Goal: Information Seeking & Learning: Learn about a topic

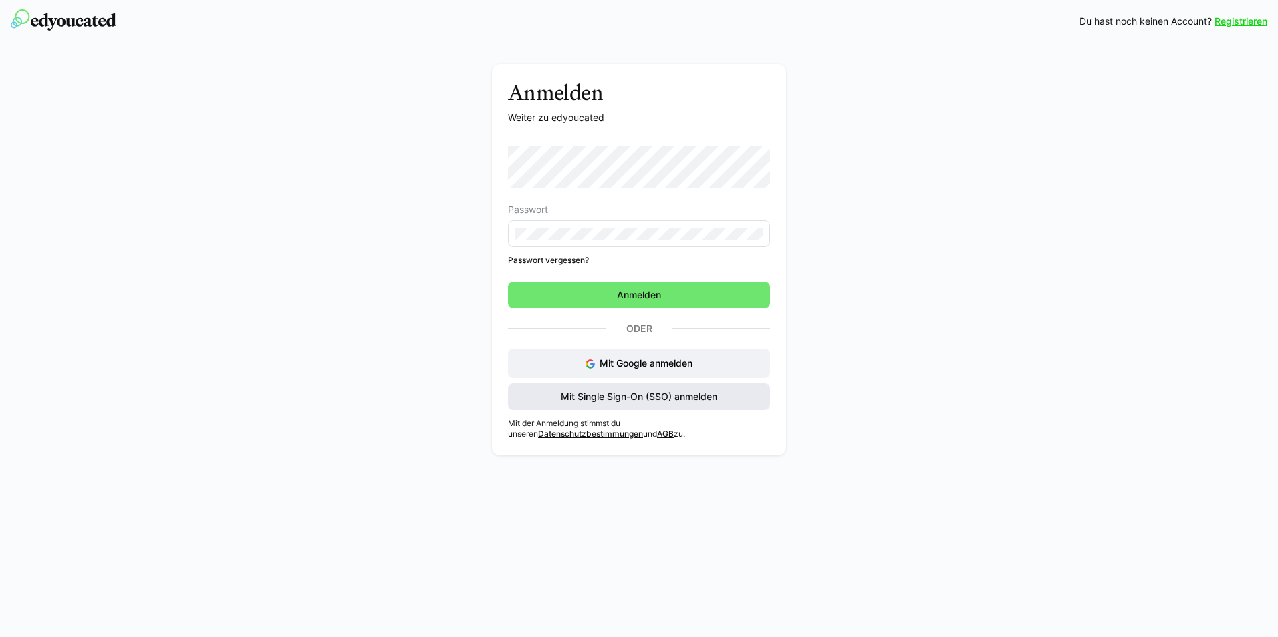
click at [656, 396] on span "Mit Single Sign-On (SSO) anmelden" at bounding box center [639, 396] width 160 height 13
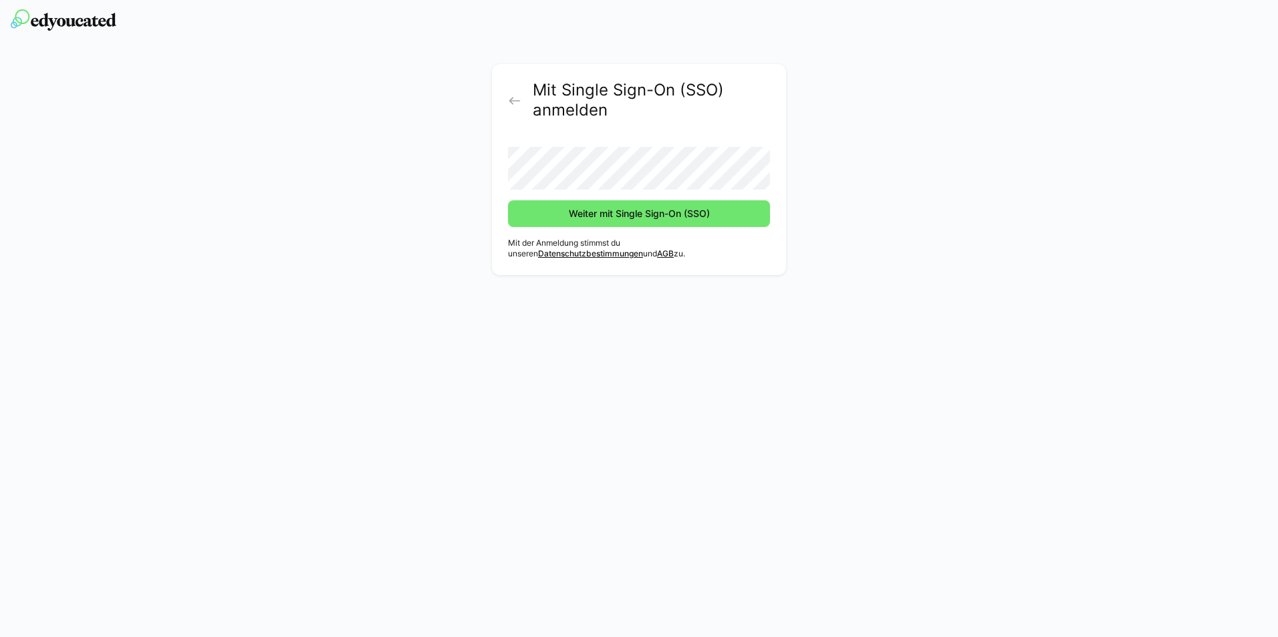
click at [508, 200] on button "Weiter mit Single Sign-On (SSO)" at bounding box center [639, 213] width 262 height 27
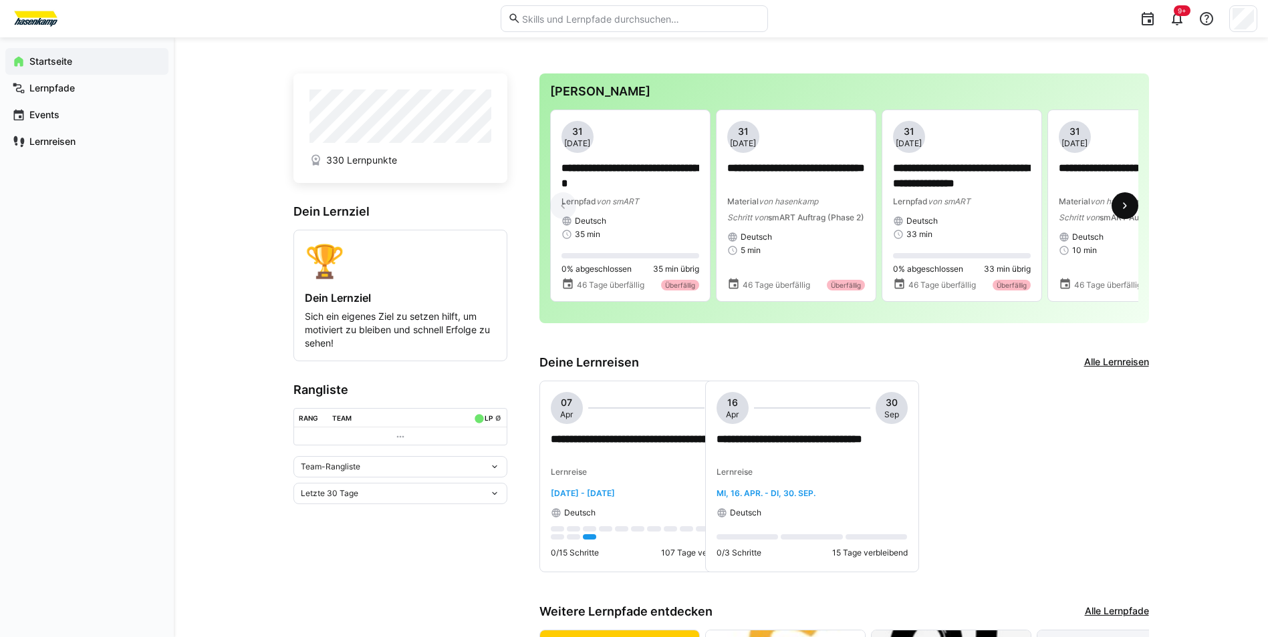
click at [1121, 205] on eds-icon at bounding box center [1124, 205] width 13 height 13
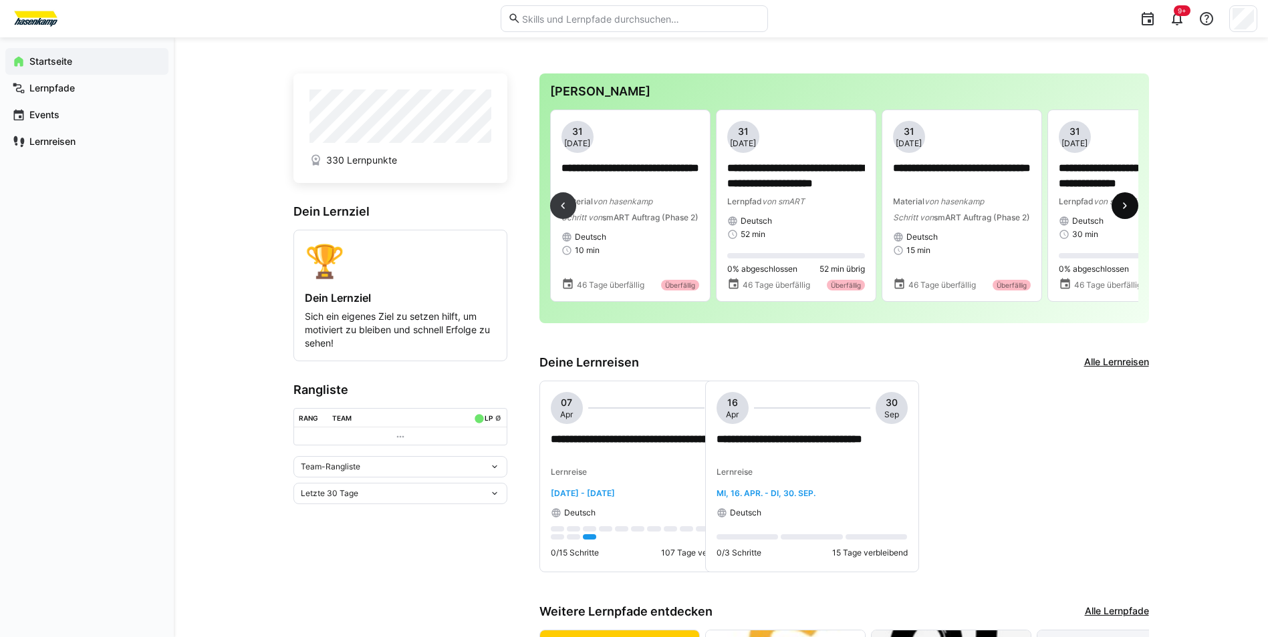
click at [1122, 206] on eds-icon at bounding box center [1124, 205] width 13 height 13
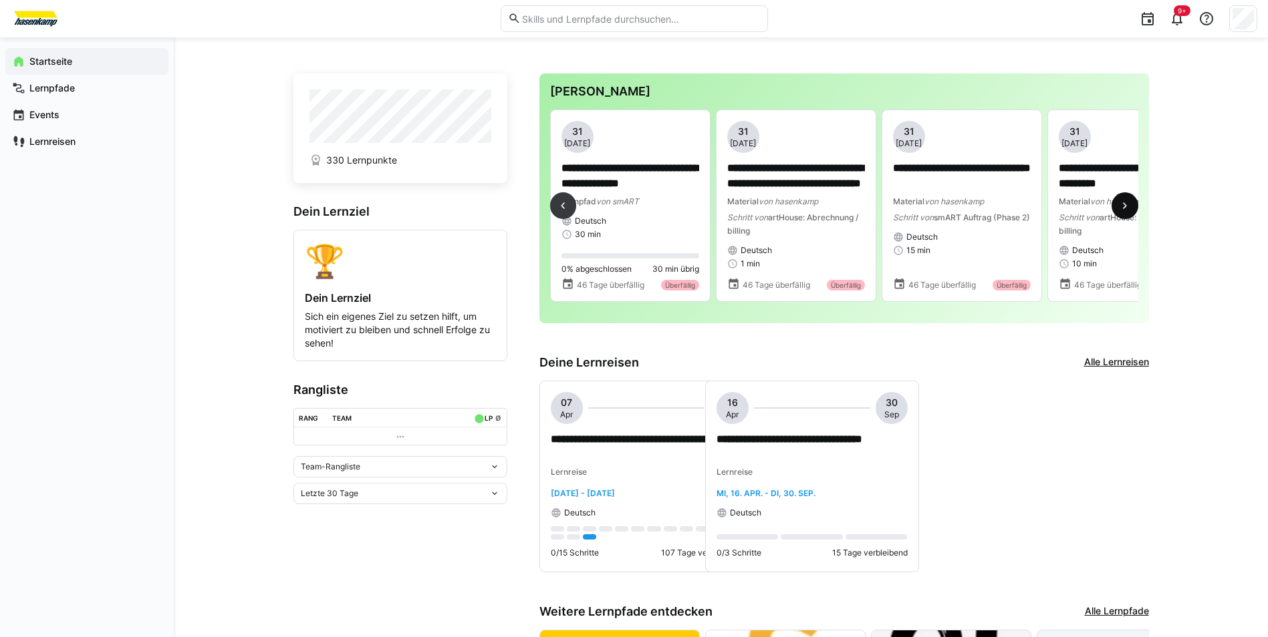
click at [1122, 206] on eds-icon at bounding box center [1124, 205] width 13 height 13
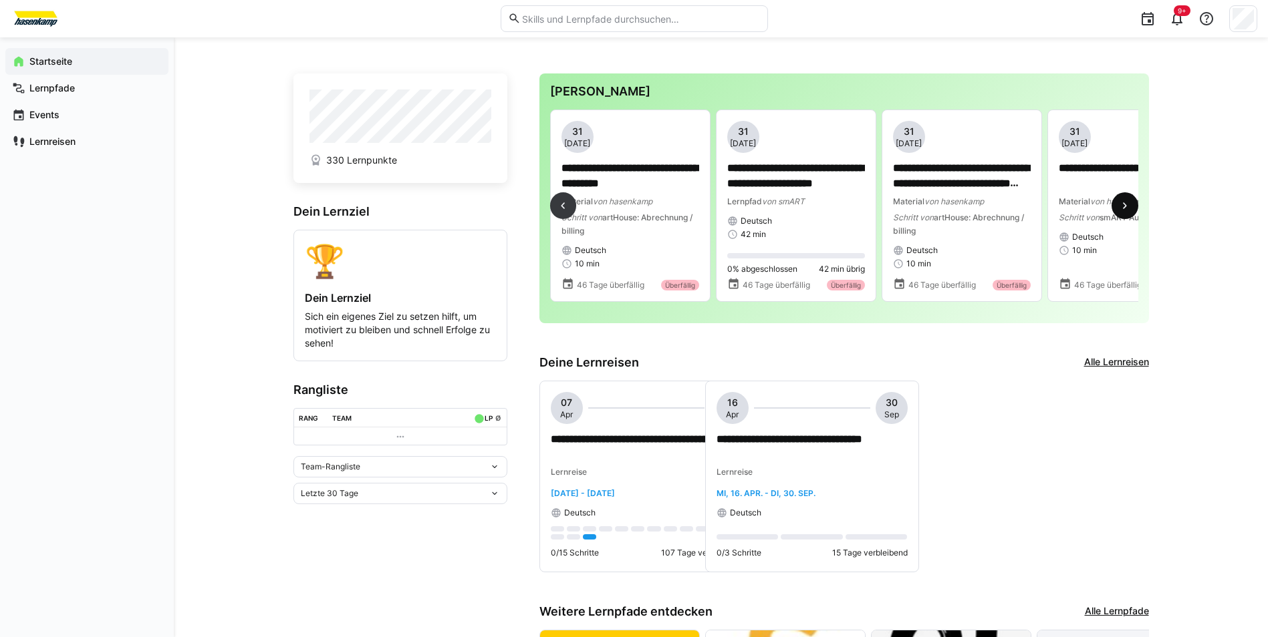
click at [1122, 206] on eds-icon at bounding box center [1124, 205] width 13 height 13
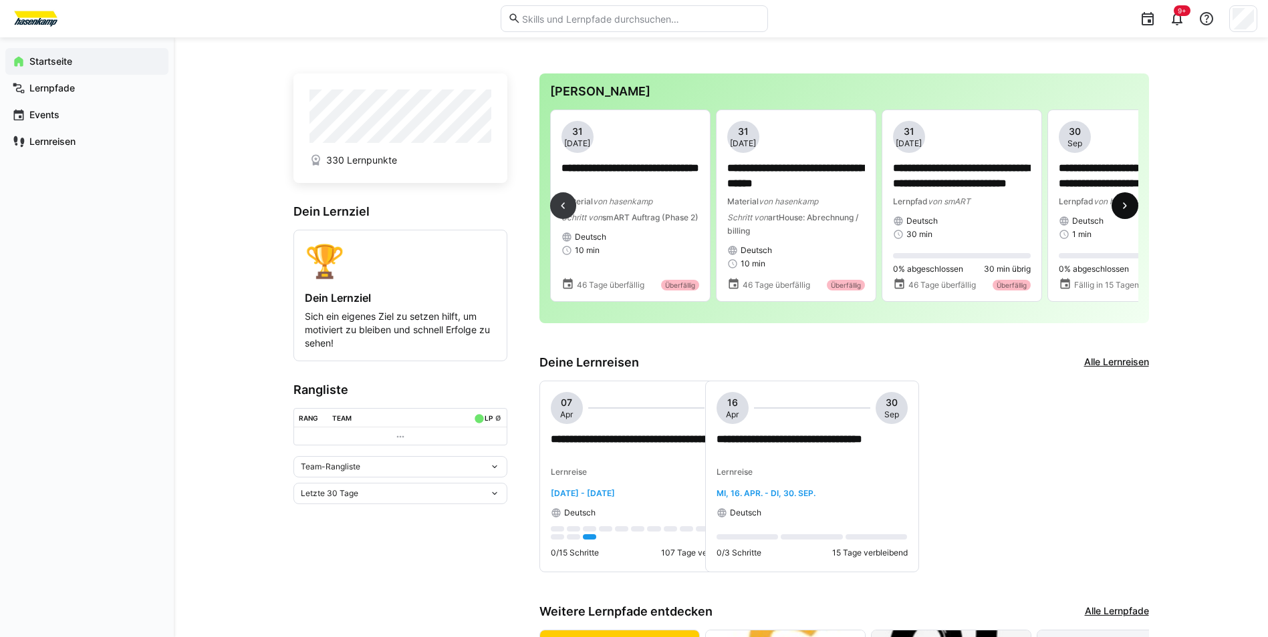
click at [1122, 206] on eds-icon at bounding box center [1124, 205] width 13 height 13
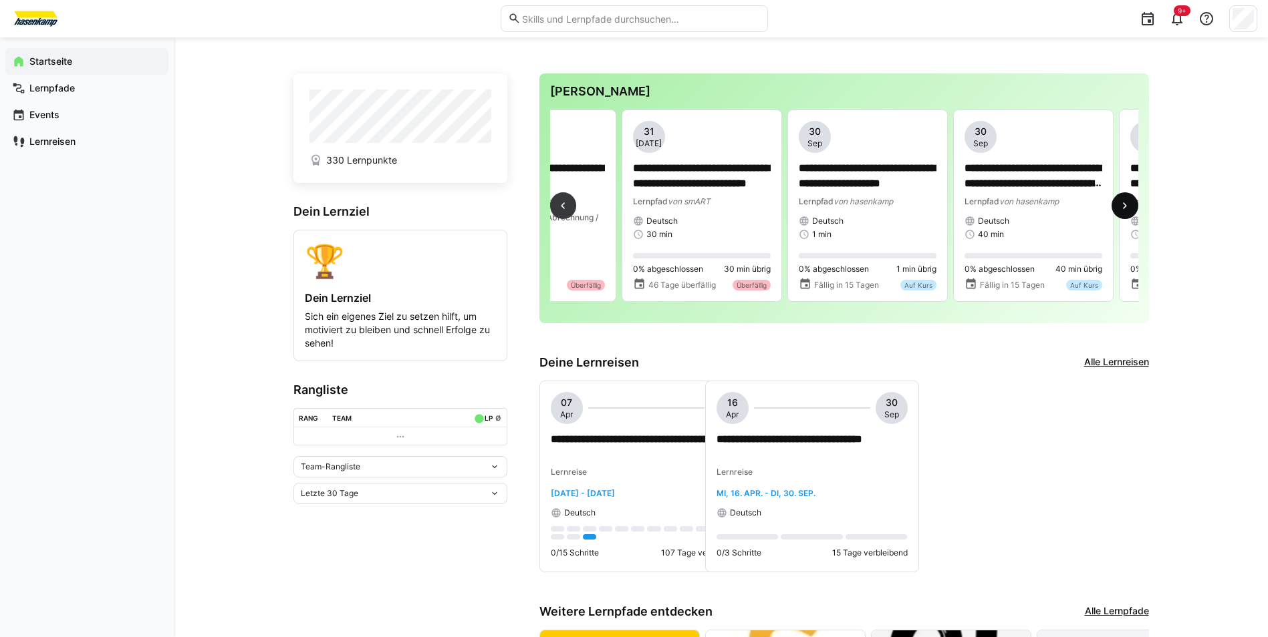
scroll to position [0, 2486]
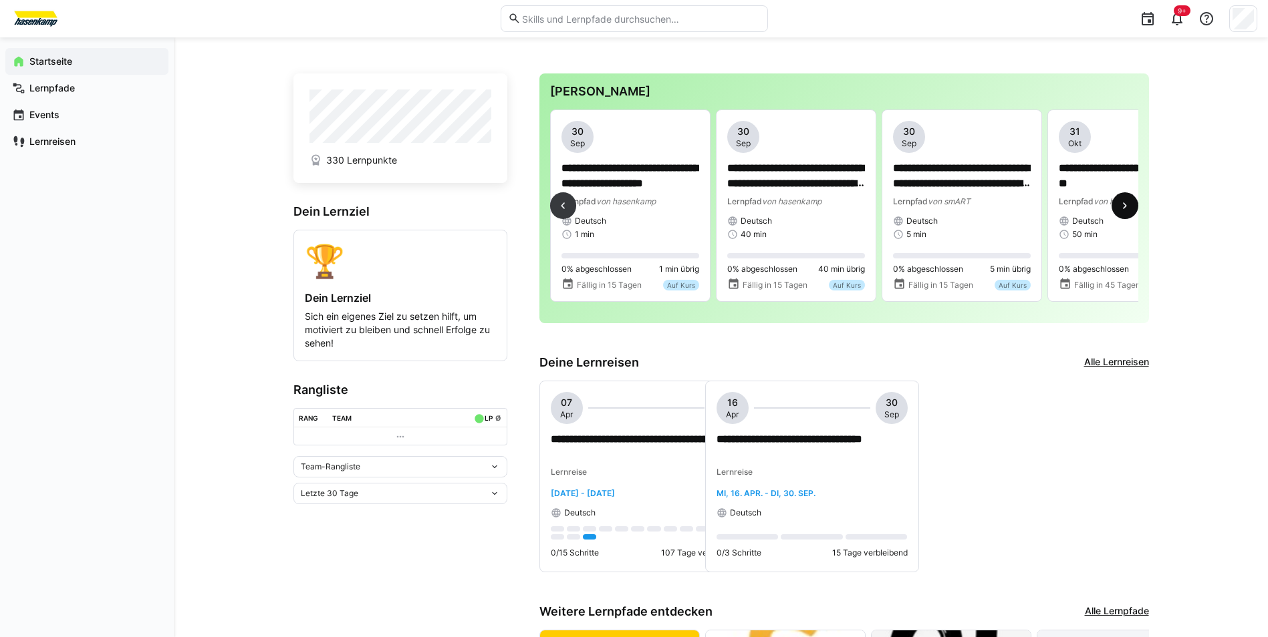
click at [1122, 206] on eds-icon at bounding box center [1124, 205] width 13 height 13
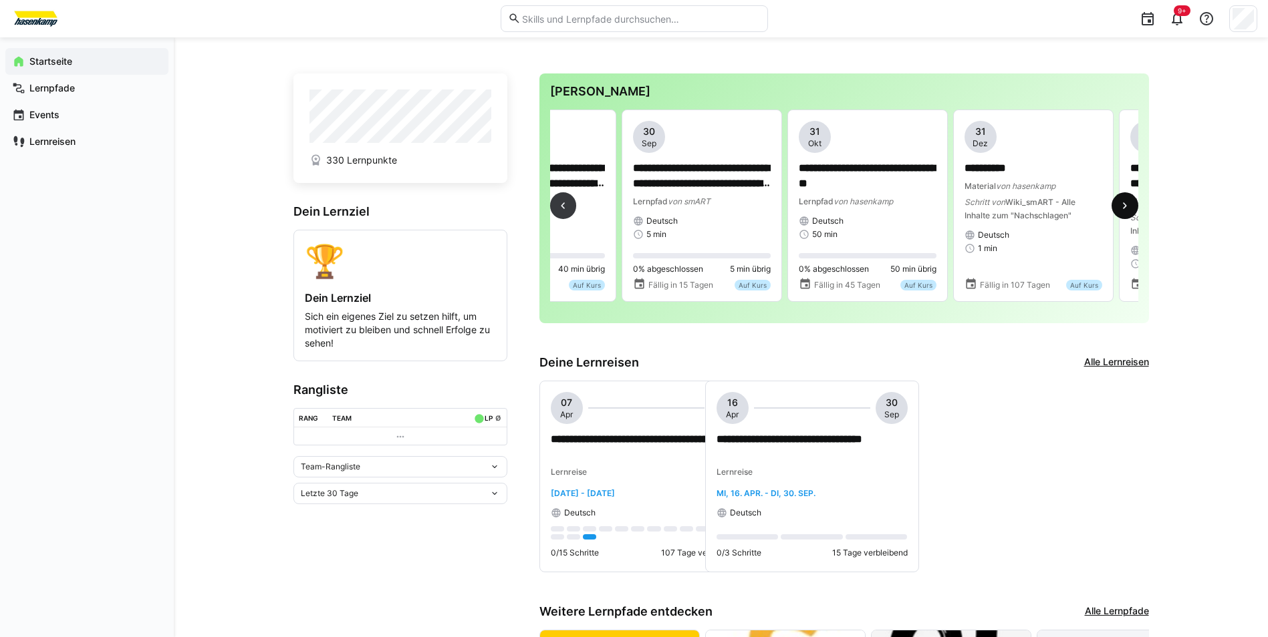
scroll to position [0, 2983]
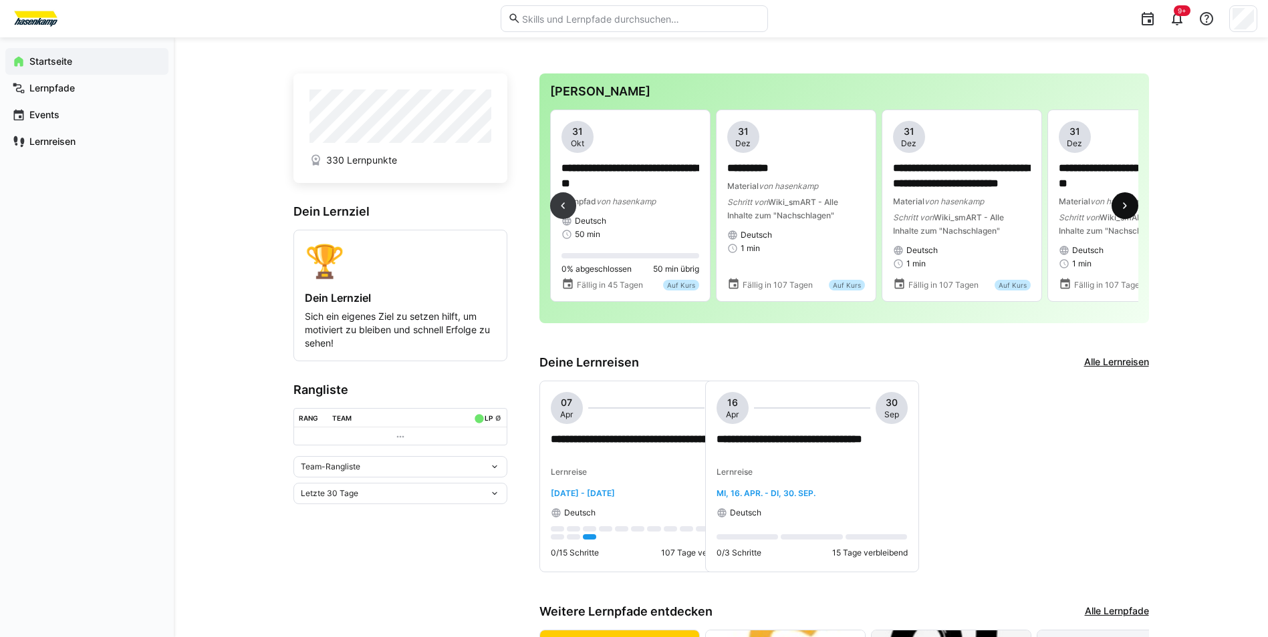
click at [1122, 206] on eds-icon at bounding box center [1124, 205] width 13 height 13
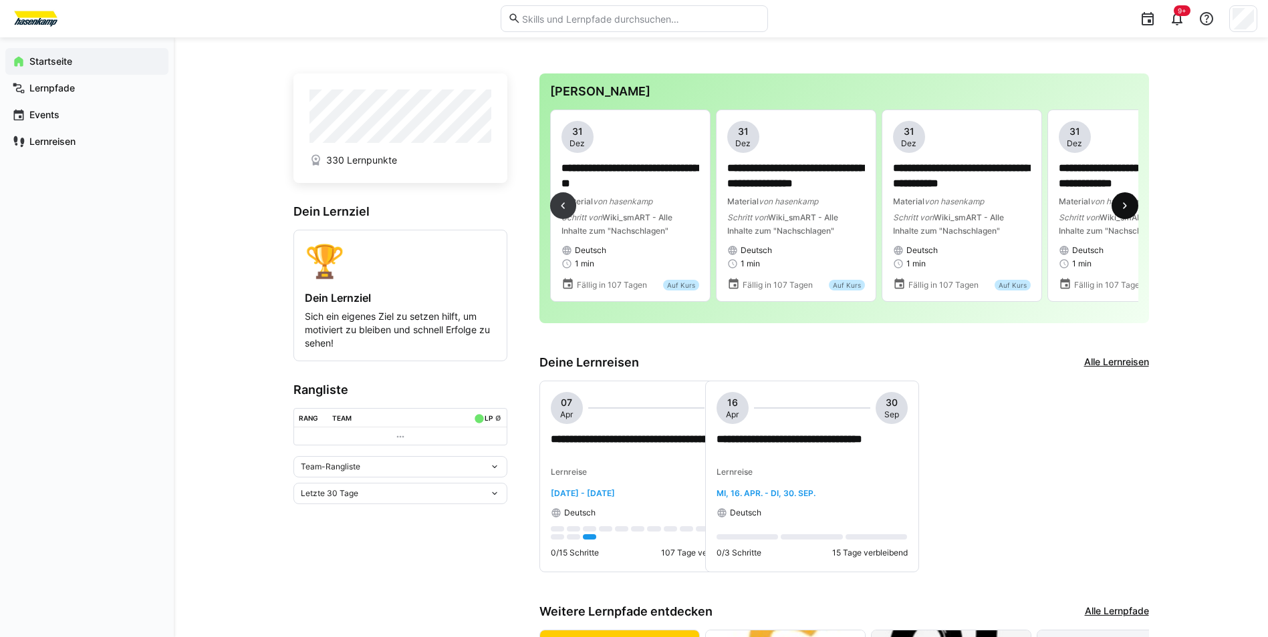
click at [1122, 206] on eds-icon at bounding box center [1124, 205] width 13 height 13
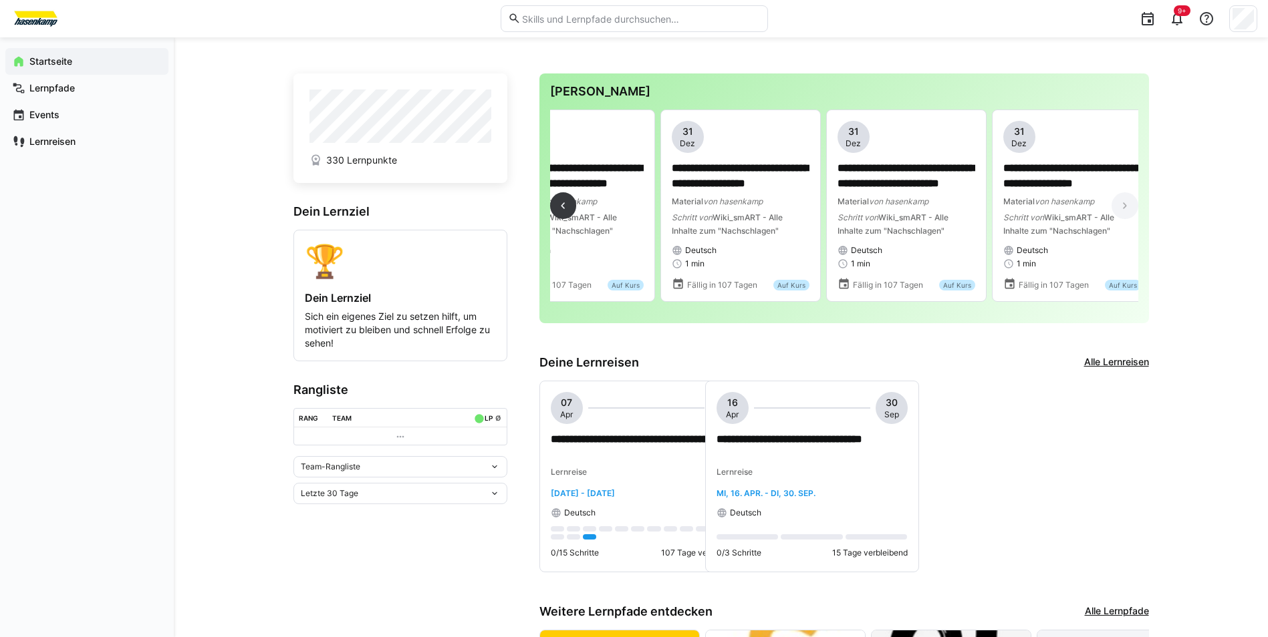
scroll to position [0, 5041]
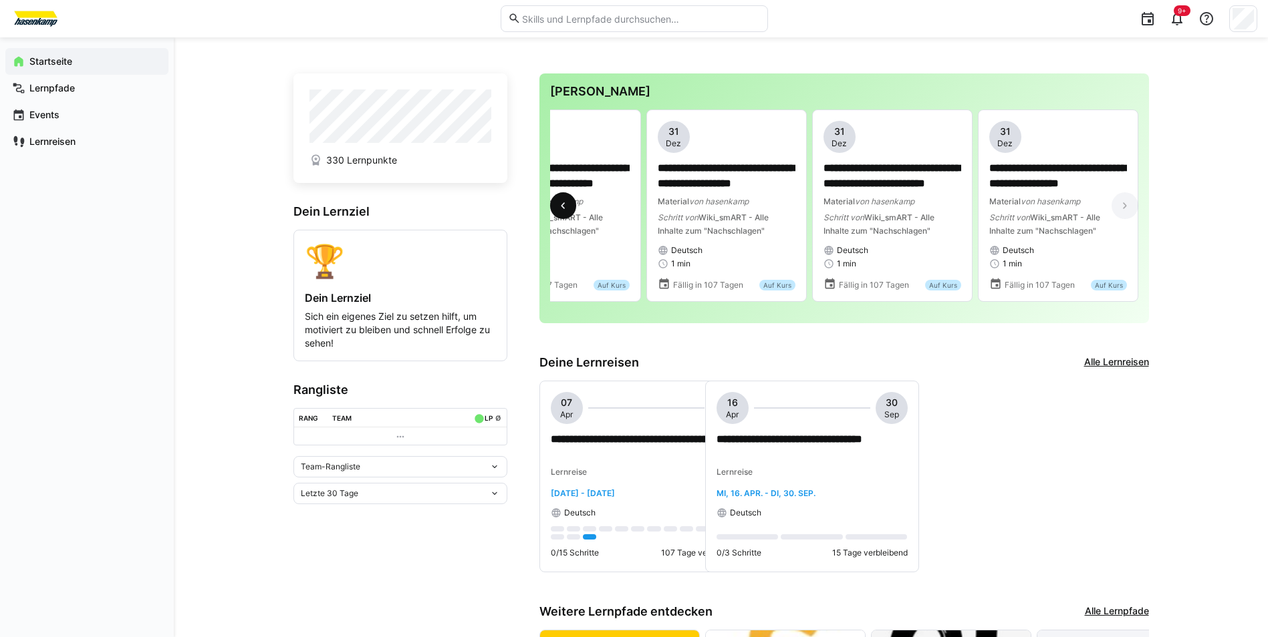
click at [570, 206] on span at bounding box center [563, 205] width 27 height 27
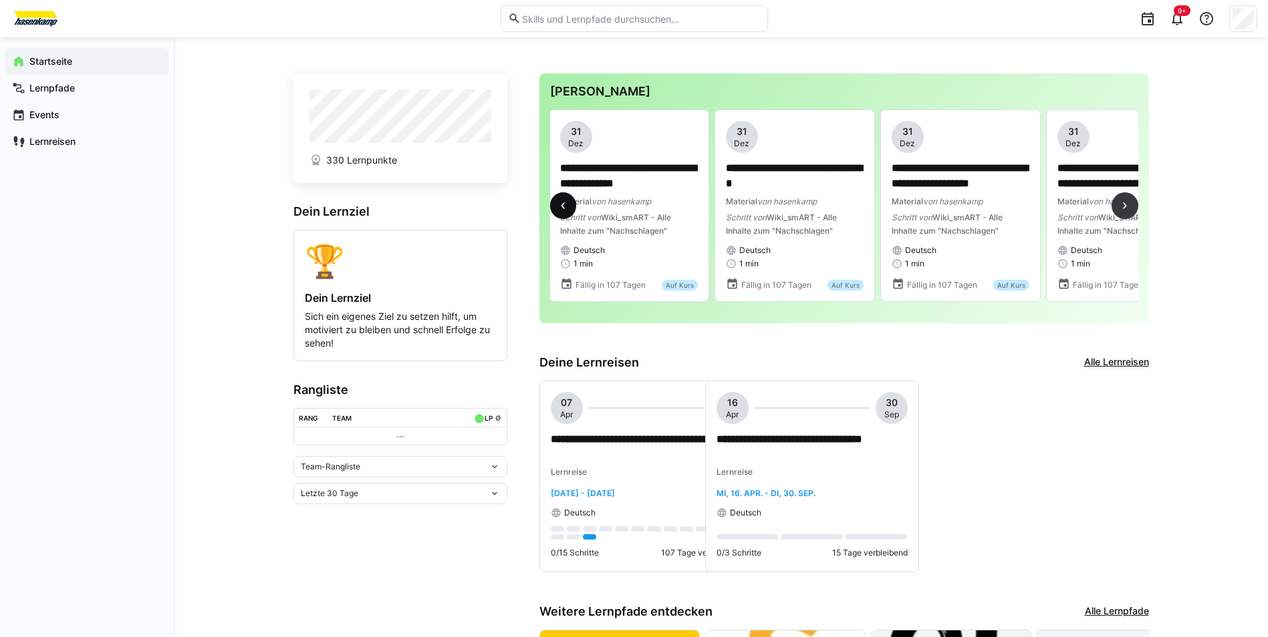
click at [570, 206] on span at bounding box center [563, 205] width 27 height 27
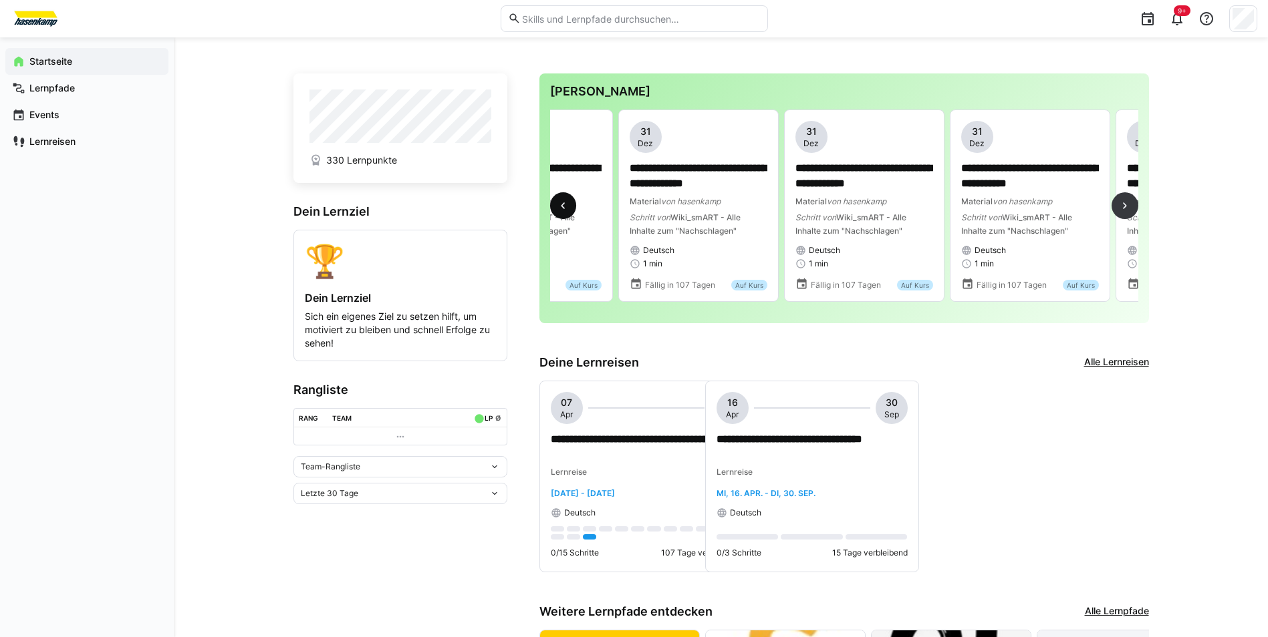
click at [570, 206] on span at bounding box center [563, 205] width 27 height 27
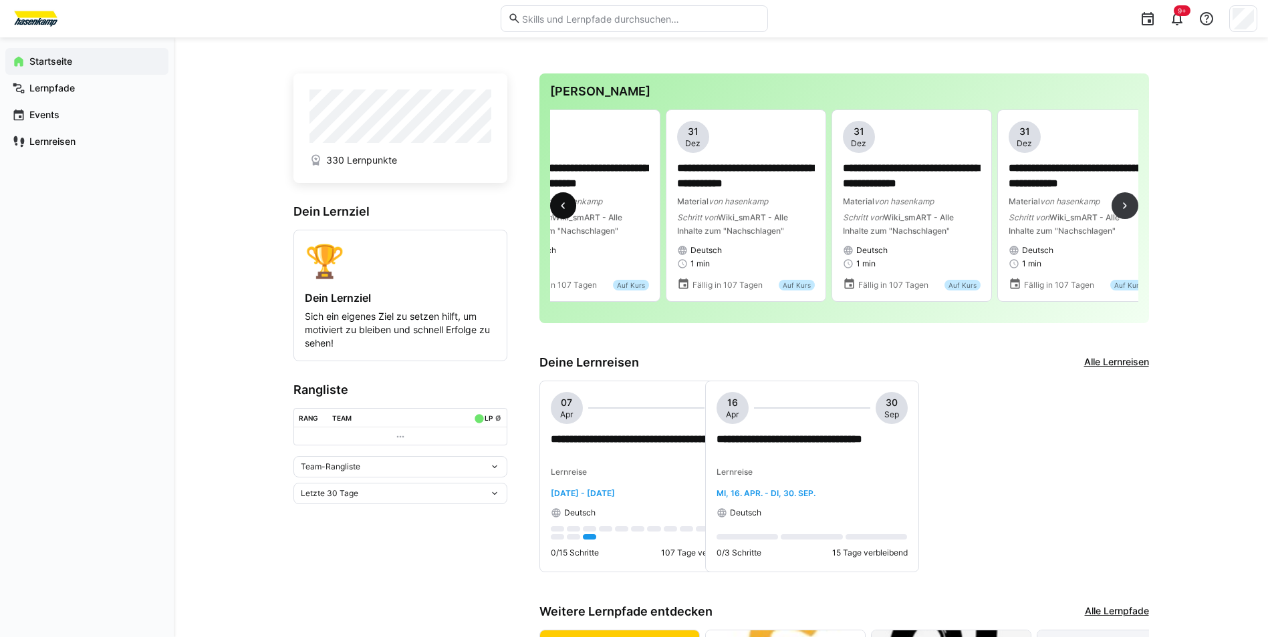
click at [570, 206] on span at bounding box center [563, 205] width 27 height 27
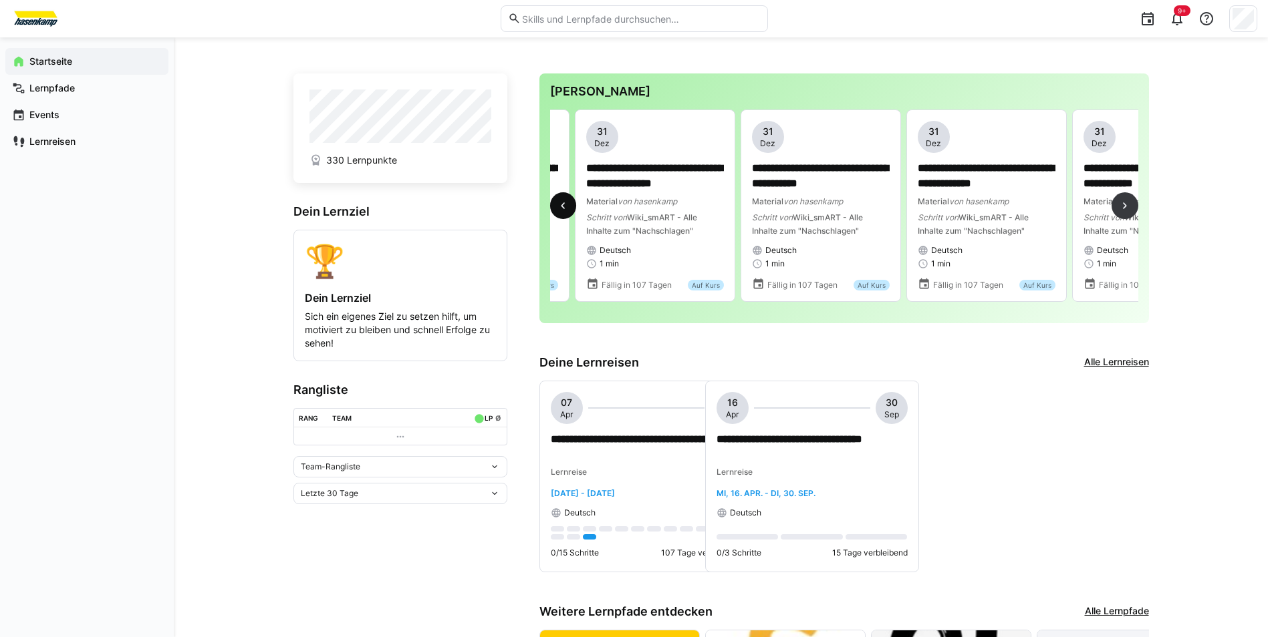
click at [570, 206] on span at bounding box center [563, 205] width 27 height 27
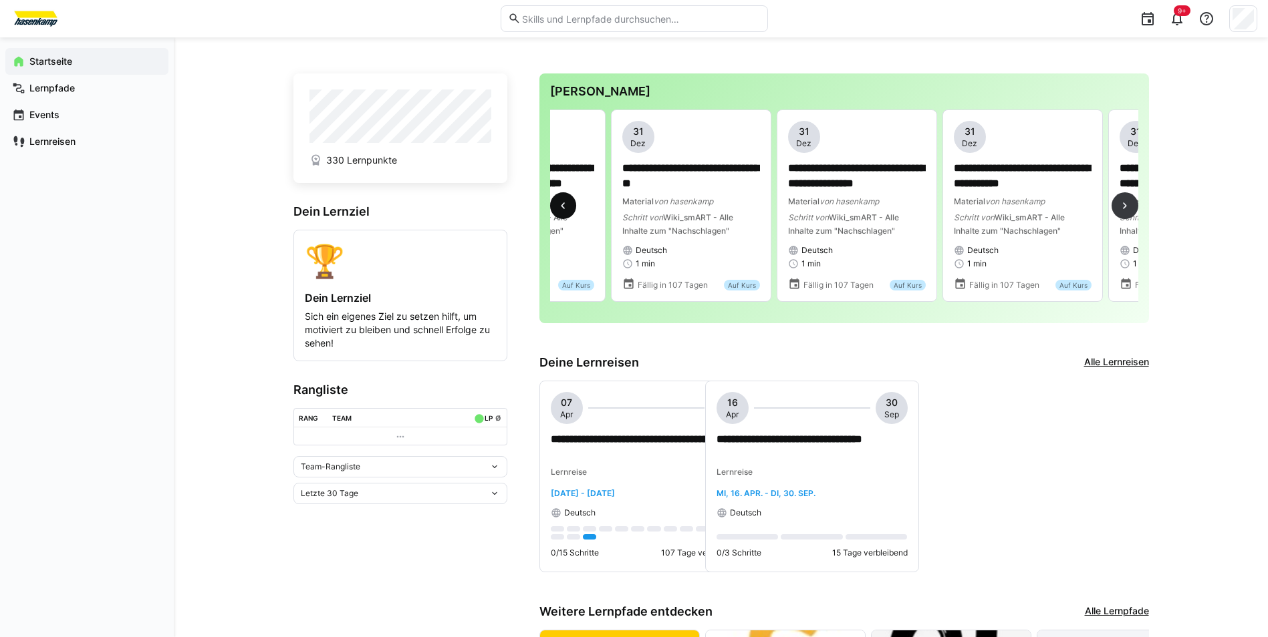
click at [570, 206] on span at bounding box center [563, 205] width 27 height 27
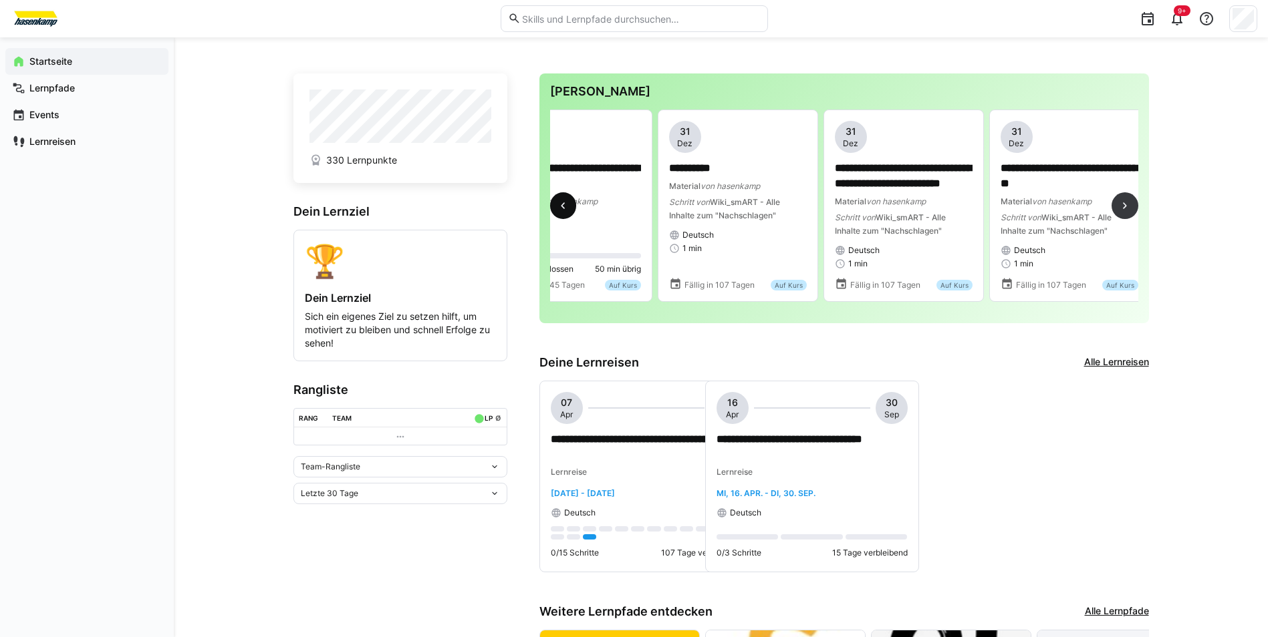
click at [570, 206] on span at bounding box center [563, 205] width 27 height 27
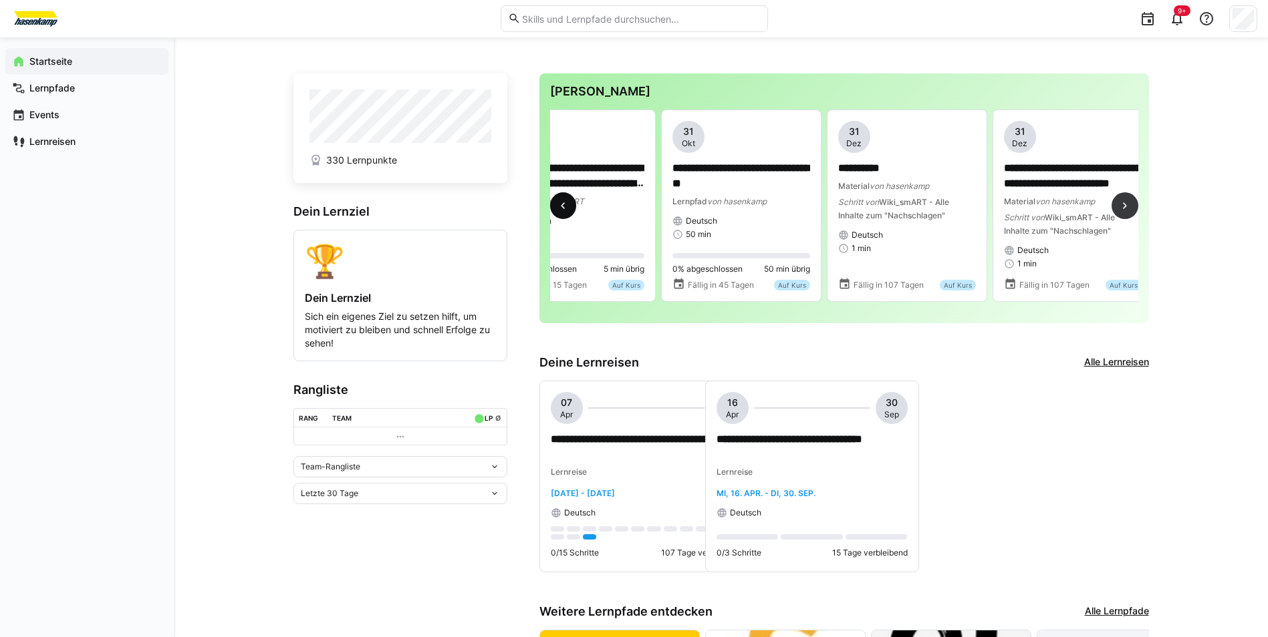
click at [570, 206] on span at bounding box center [563, 205] width 27 height 27
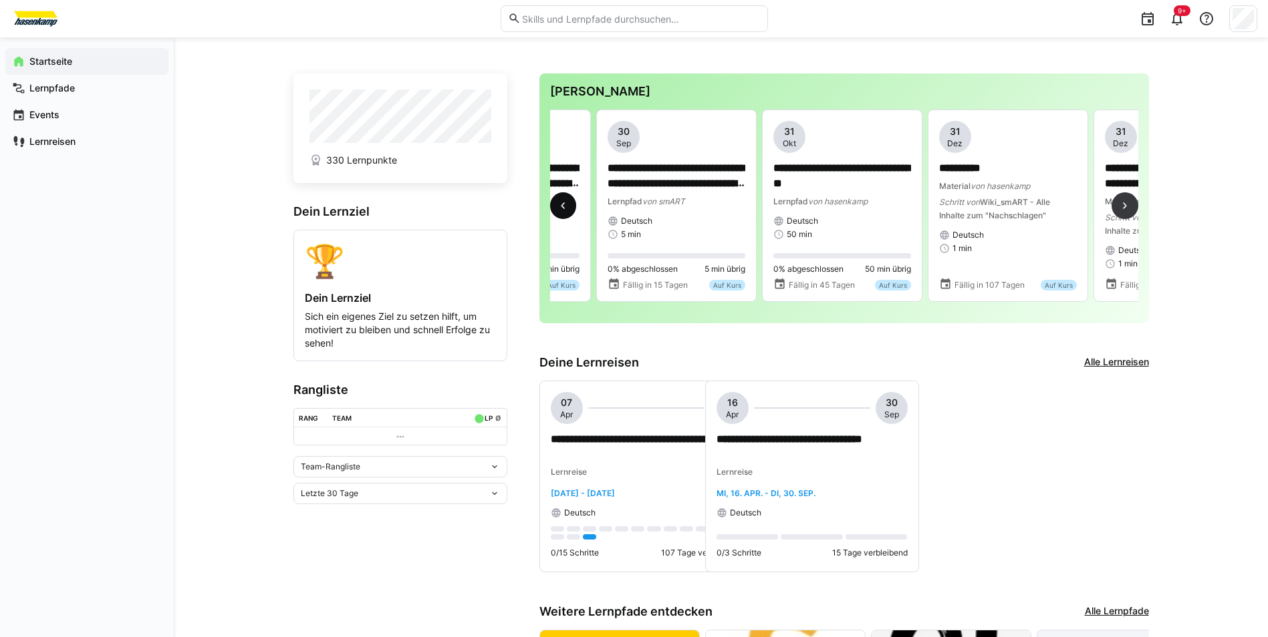
click at [570, 206] on span at bounding box center [563, 205] width 27 height 27
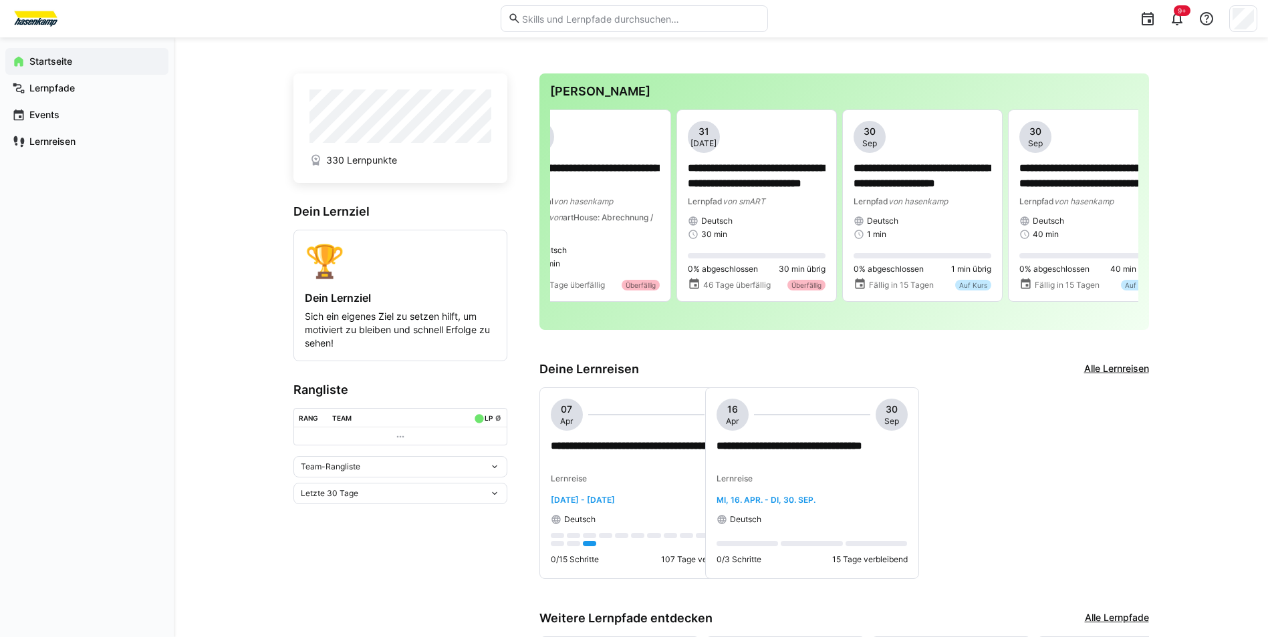
scroll to position [0, 2154]
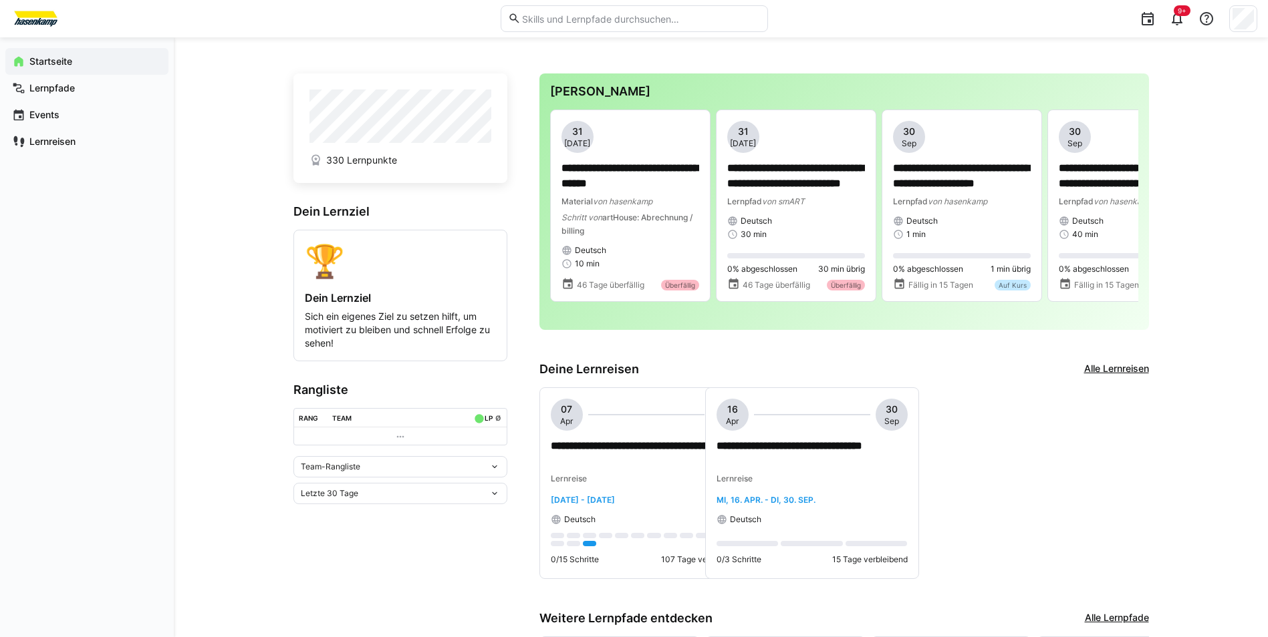
click at [1130, 368] on link "Alle Lernreisen" at bounding box center [1116, 369] width 65 height 15
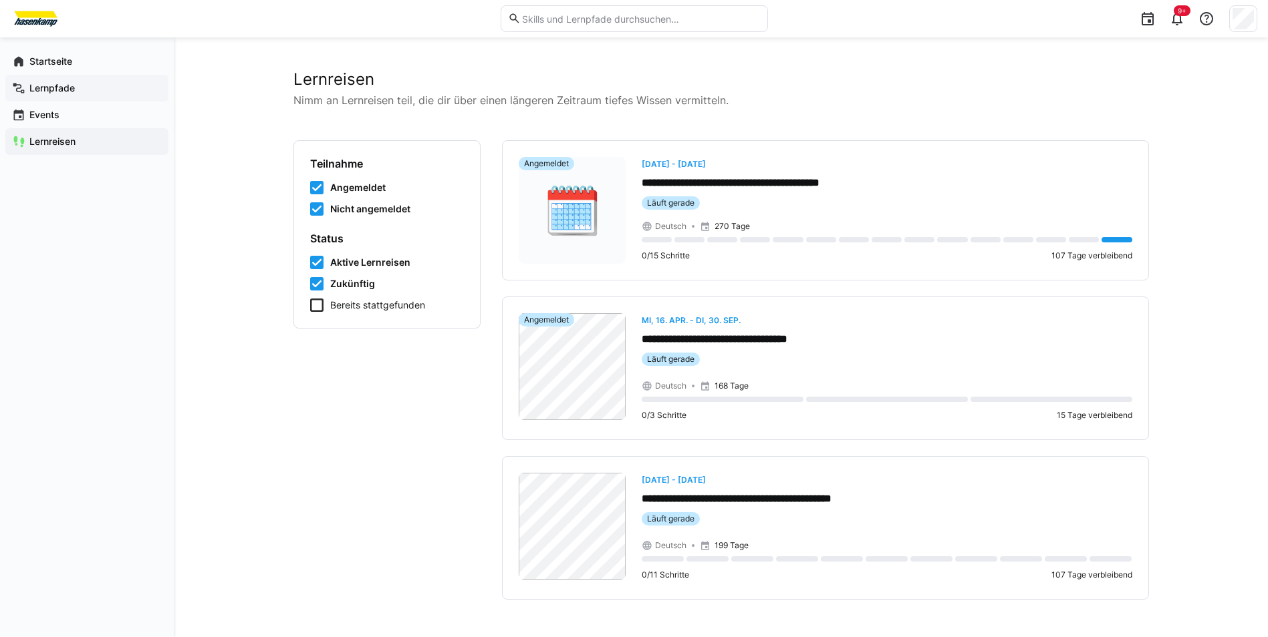
click at [0, 0] on app-navigation-label "Lernpfade" at bounding box center [0, 0] width 0 height 0
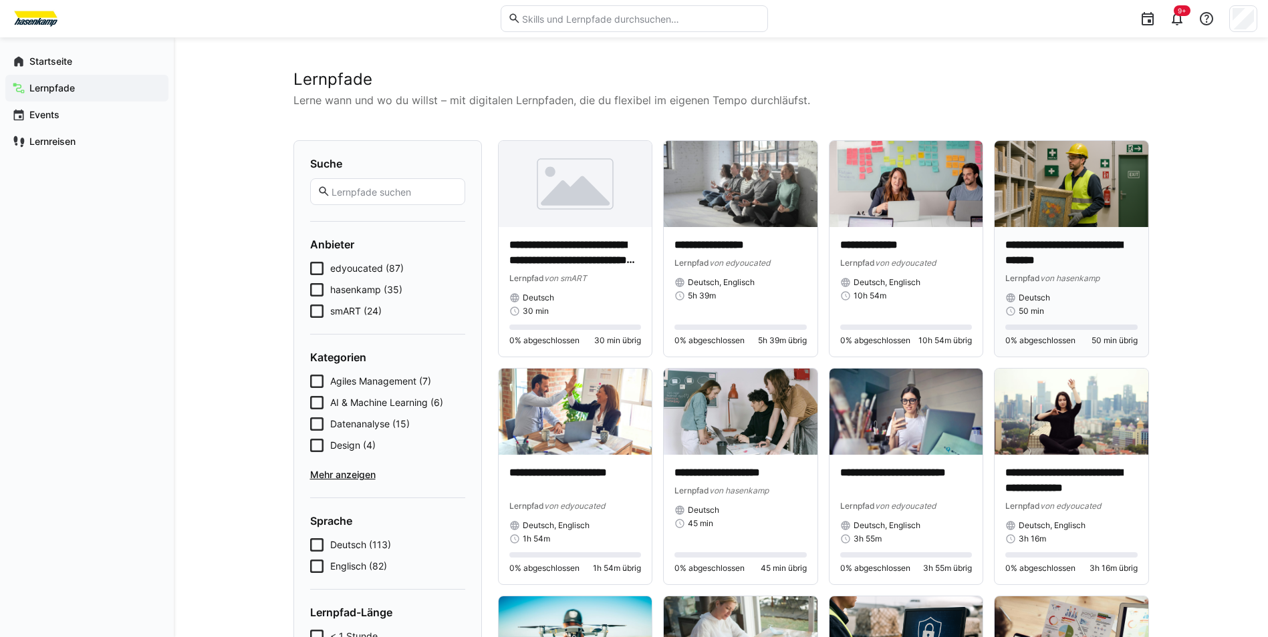
click at [1054, 204] on img at bounding box center [1071, 184] width 154 height 86
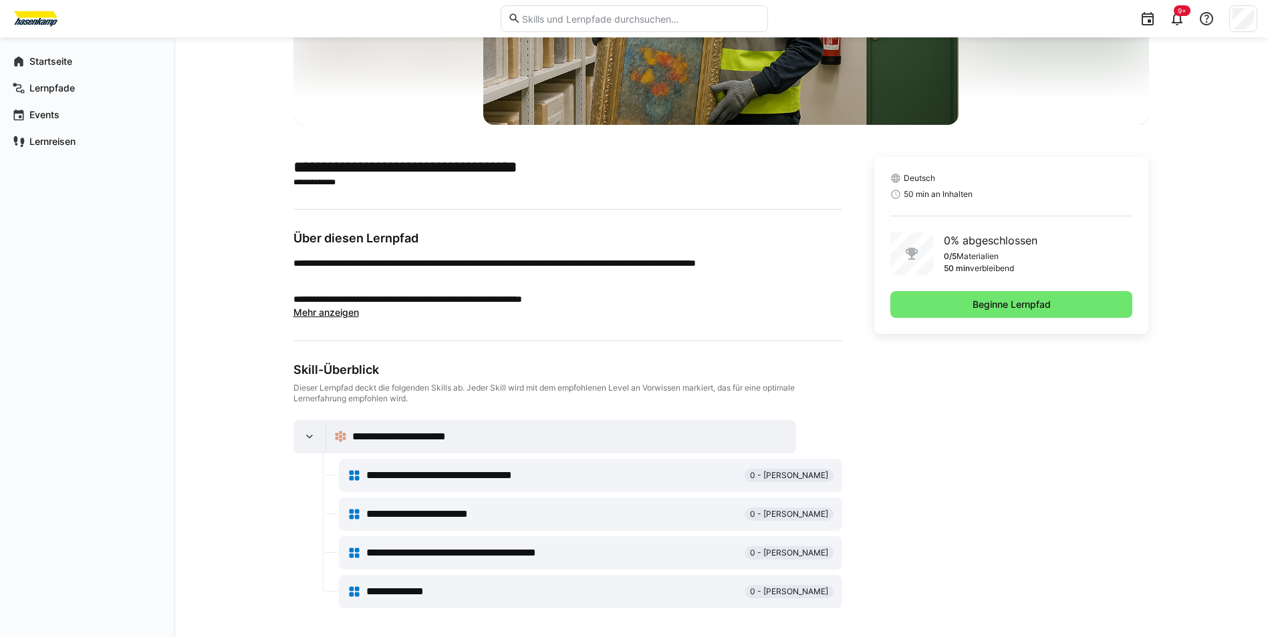
scroll to position [215, 0]
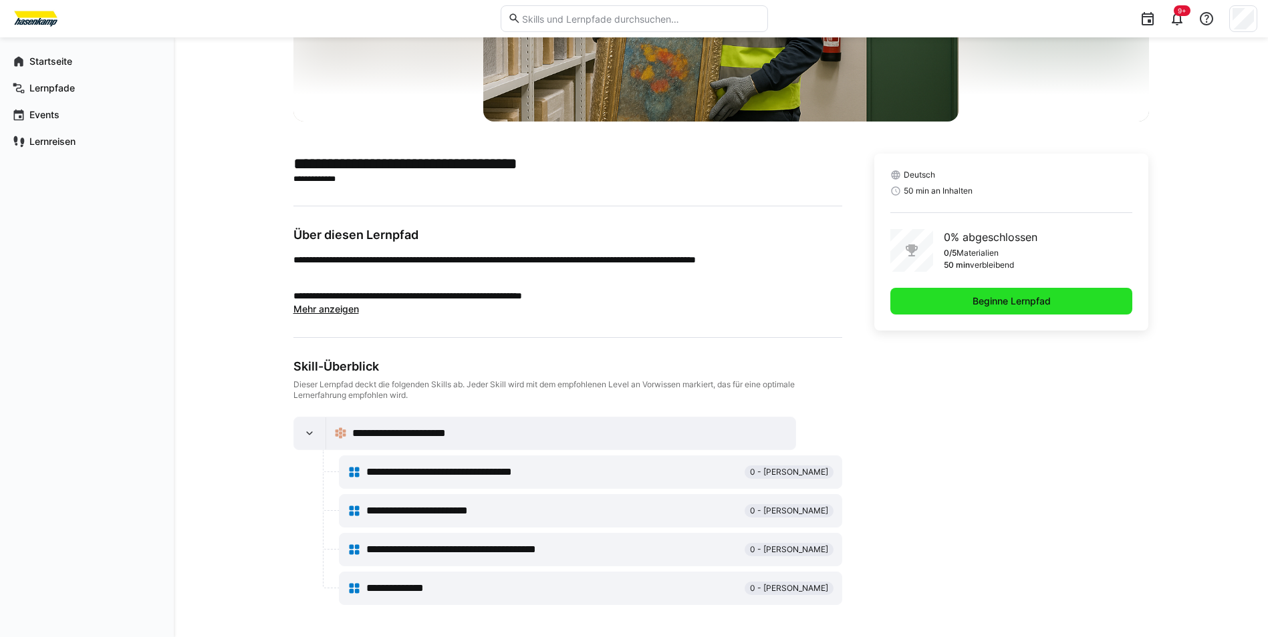
click at [1020, 300] on span "Beginne Lernpfad" at bounding box center [1011, 301] width 82 height 13
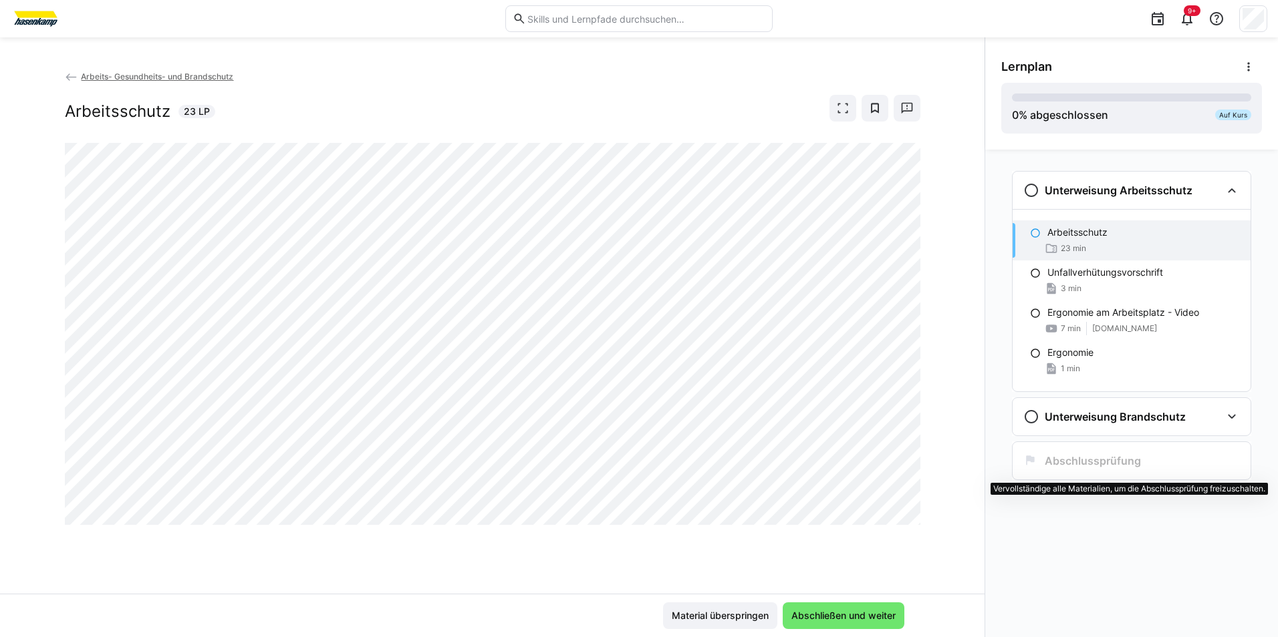
click at [1070, 460] on h3 "Abschlussprüfung" at bounding box center [1092, 460] width 96 height 13
click at [1081, 465] on h3 "Abschlussprüfung" at bounding box center [1092, 460] width 96 height 13
click at [1066, 243] on span "23 min" at bounding box center [1072, 248] width 25 height 11
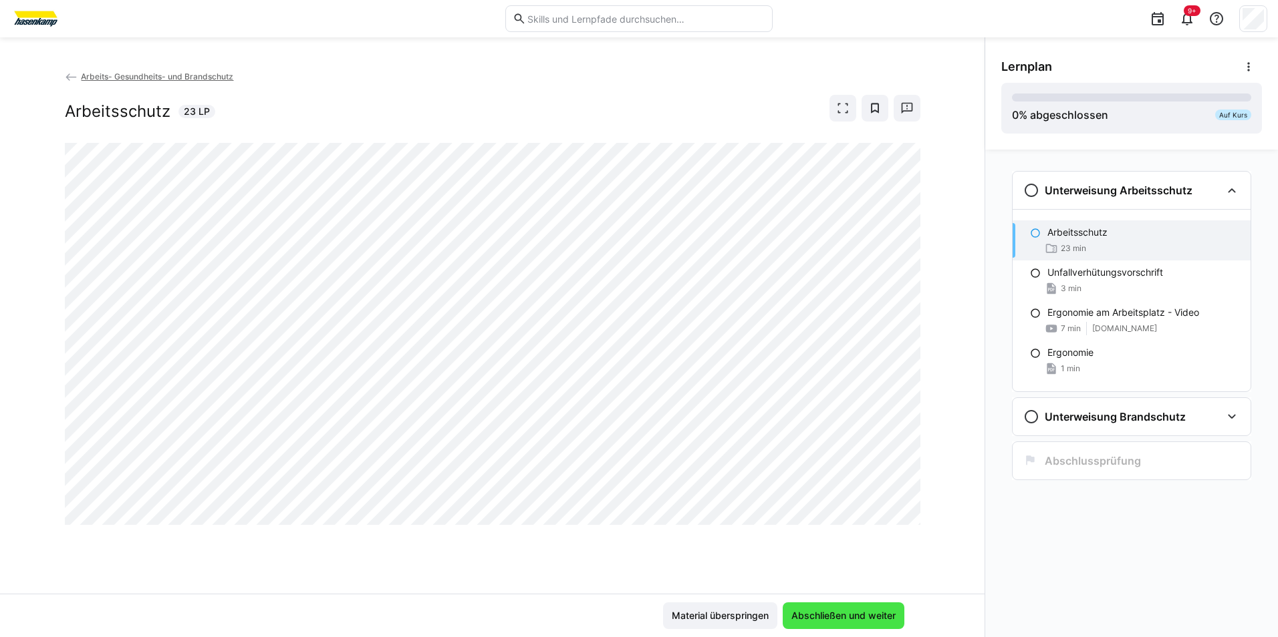
click at [856, 611] on span "Abschließen und weiter" at bounding box center [843, 615] width 108 height 13
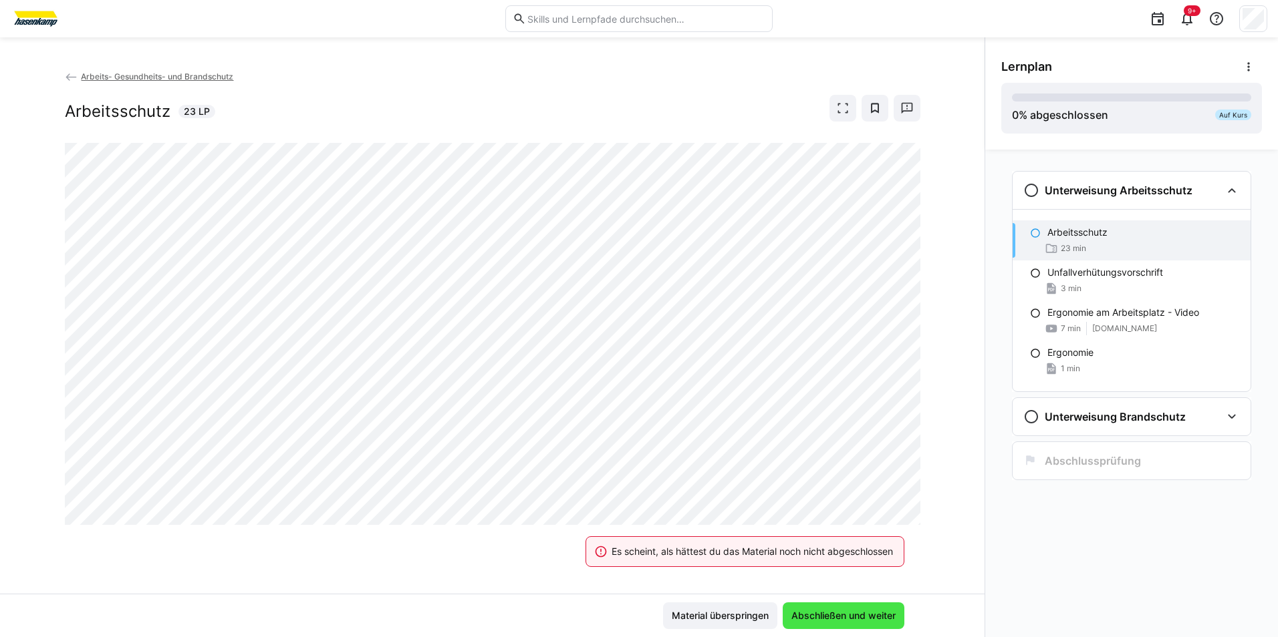
click at [840, 611] on span "Abschließen und weiter" at bounding box center [843, 615] width 108 height 13
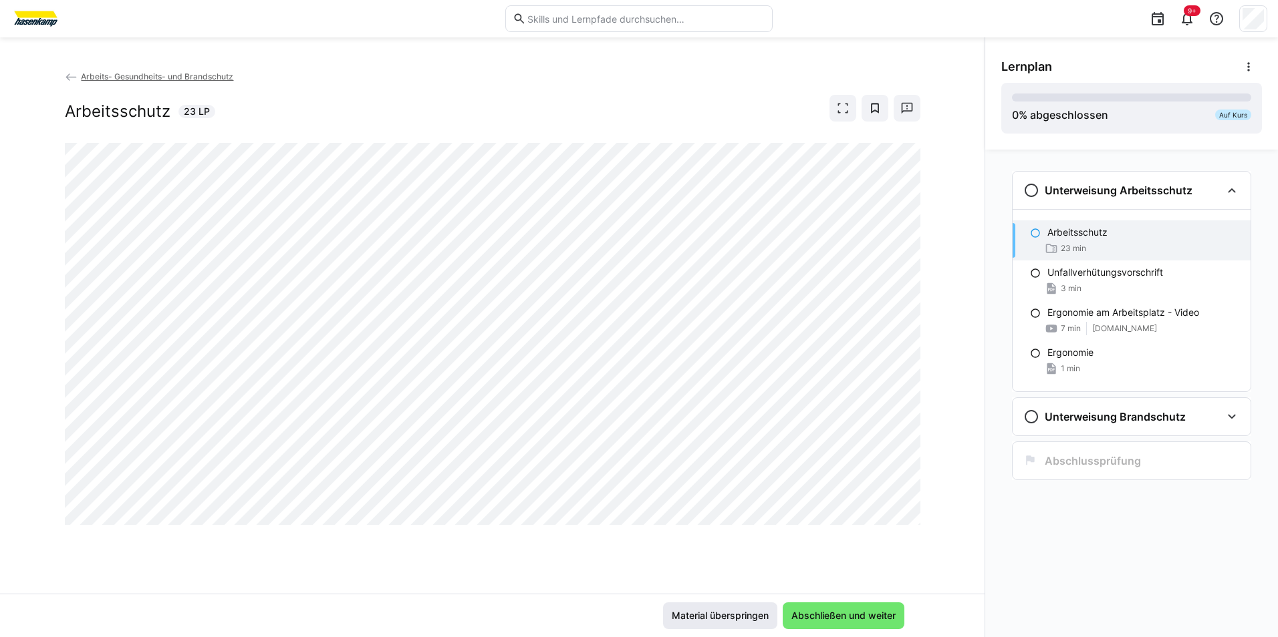
click at [757, 604] on span "Material überspringen" at bounding box center [720, 616] width 114 height 27
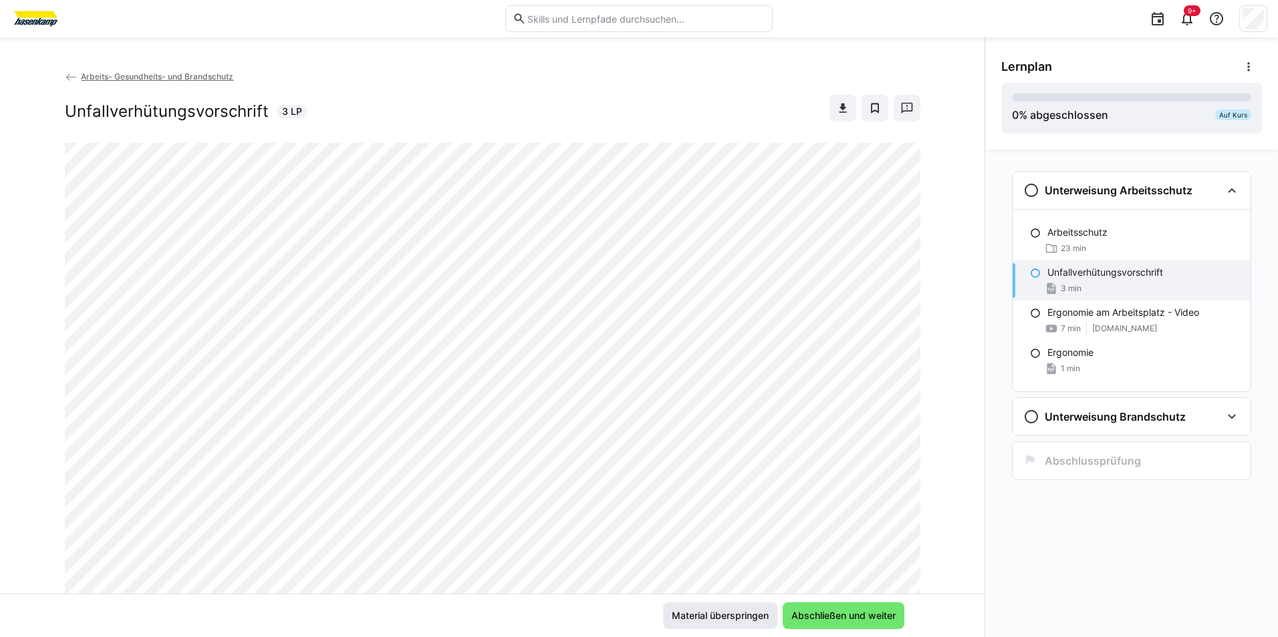
click at [753, 617] on span "Material überspringen" at bounding box center [720, 615] width 101 height 13
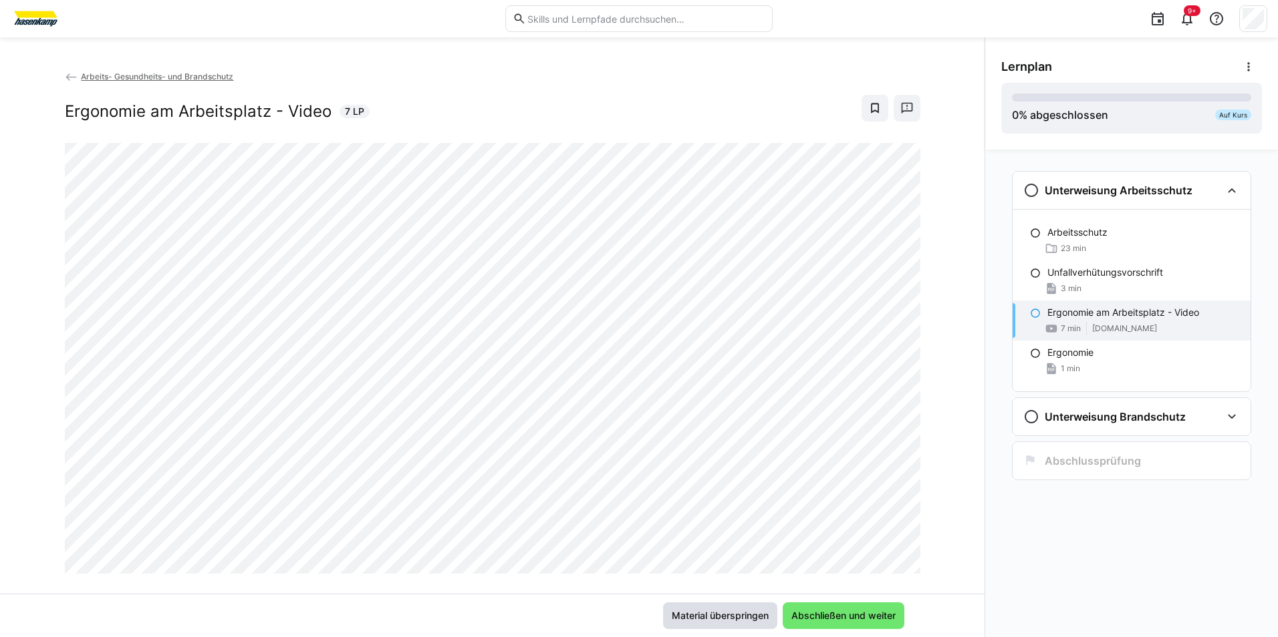
click at [752, 617] on span "Material überspringen" at bounding box center [720, 615] width 101 height 13
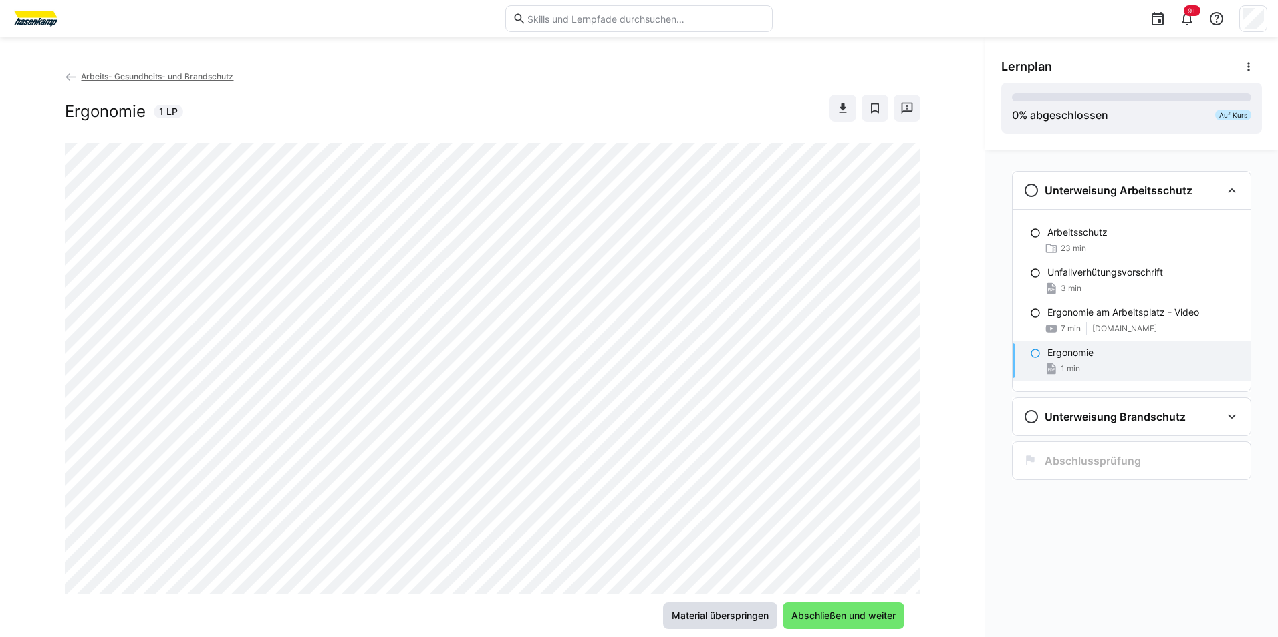
click at [754, 613] on span "Material überspringen" at bounding box center [720, 615] width 101 height 13
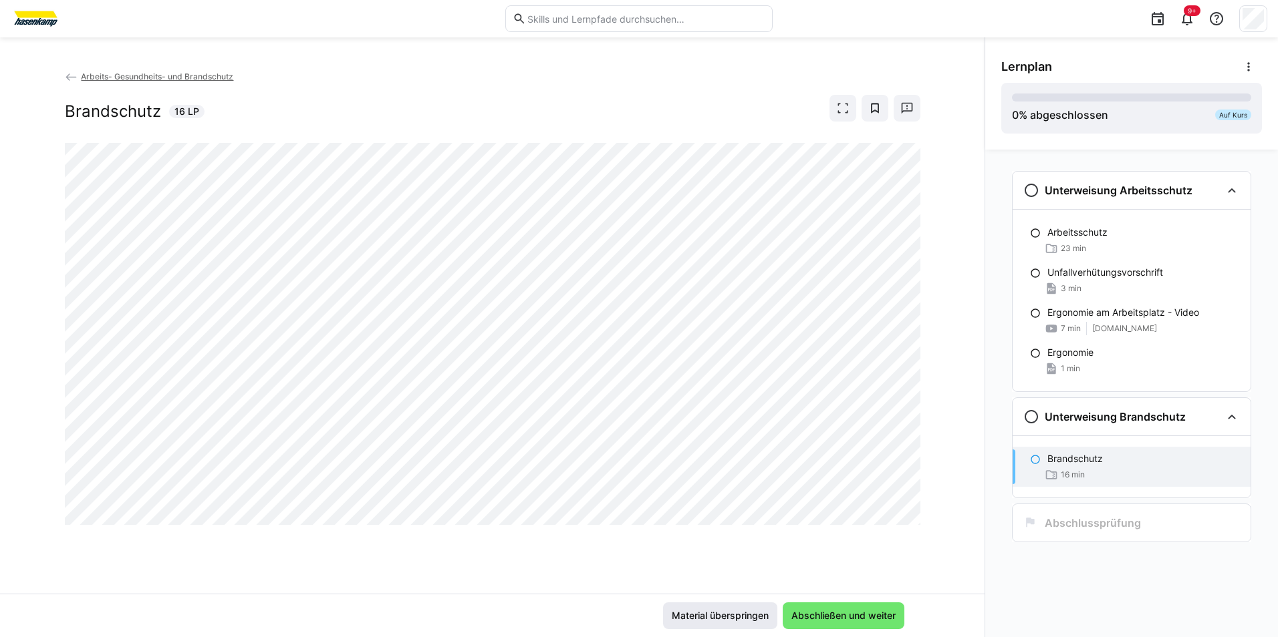
click at [754, 613] on span "Material überspringen" at bounding box center [720, 615] width 101 height 13
click at [1192, 523] on div "Abschlussprüfung" at bounding box center [1131, 523] width 217 height 16
click at [1050, 475] on eds-icon at bounding box center [1050, 474] width 13 height 13
click at [806, 608] on span "Abschließen und weiter" at bounding box center [843, 616] width 122 height 27
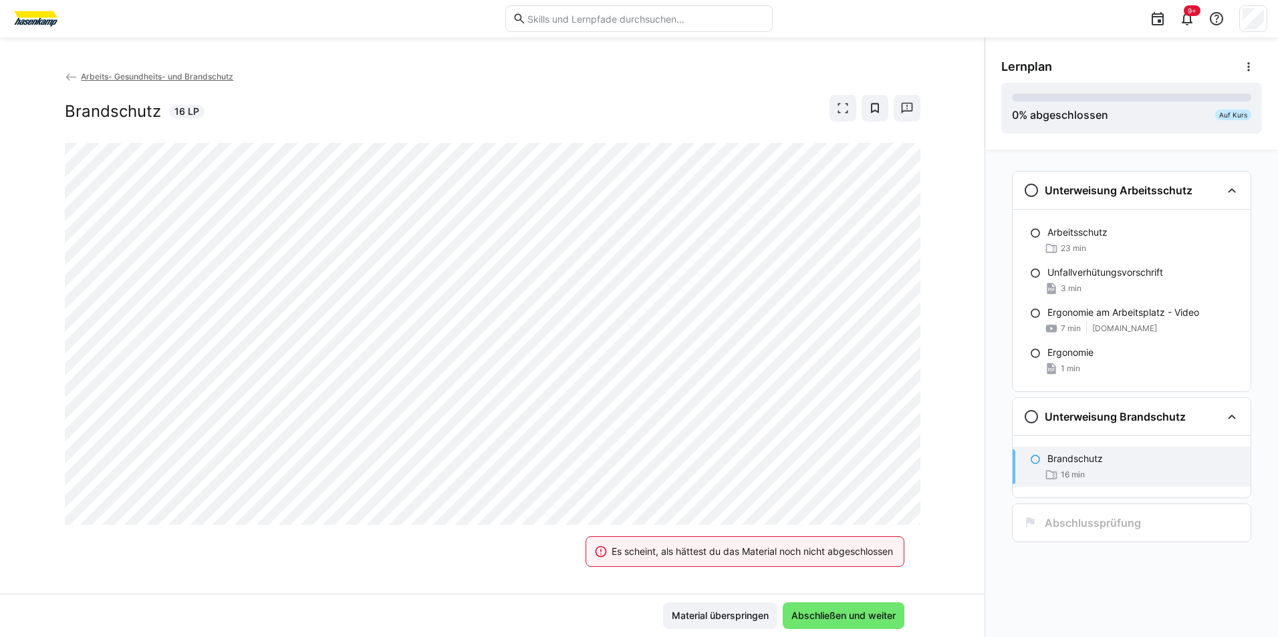
click at [891, 631] on div "Es scheint, als hättest du das Material noch nicht abgeschlossen Material übers…" at bounding box center [492, 615] width 984 height 43
click at [876, 628] on span "Abschließen und weiter" at bounding box center [843, 616] width 122 height 27
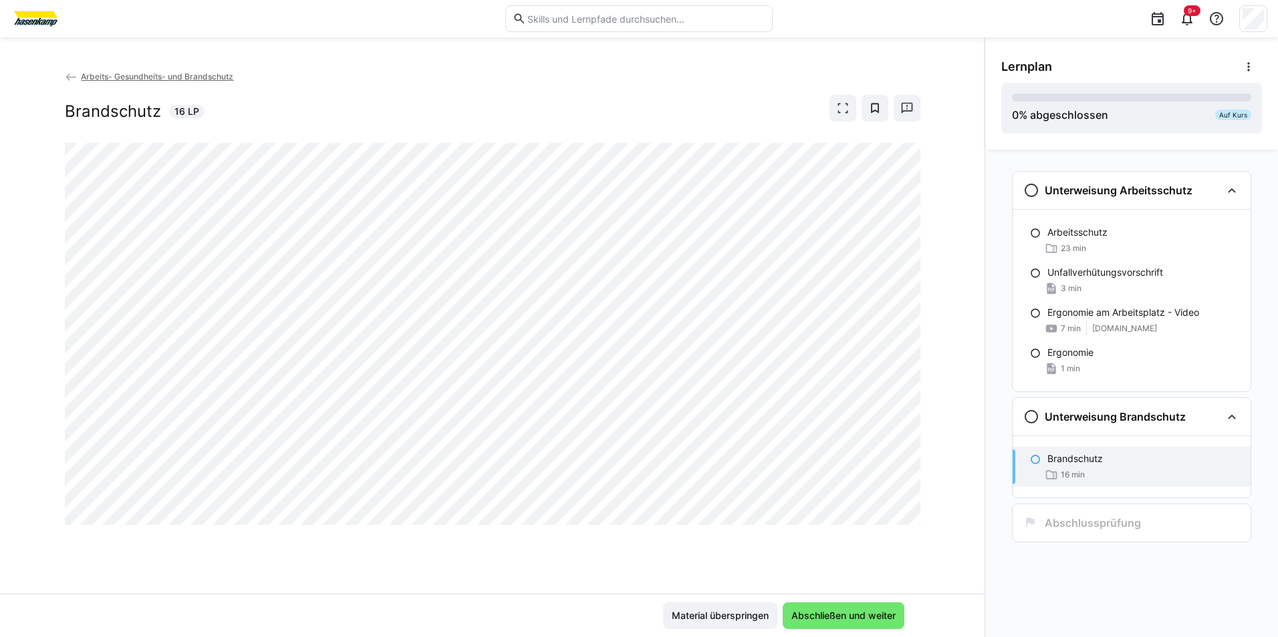
click at [865, 600] on div "Material überspringen Abschließen und weiter" at bounding box center [492, 615] width 984 height 43
click at [875, 630] on div "Material überspringen Abschließen und weiter" at bounding box center [492, 615] width 984 height 43
click at [870, 612] on span "Abschließen und weiter" at bounding box center [843, 615] width 108 height 13
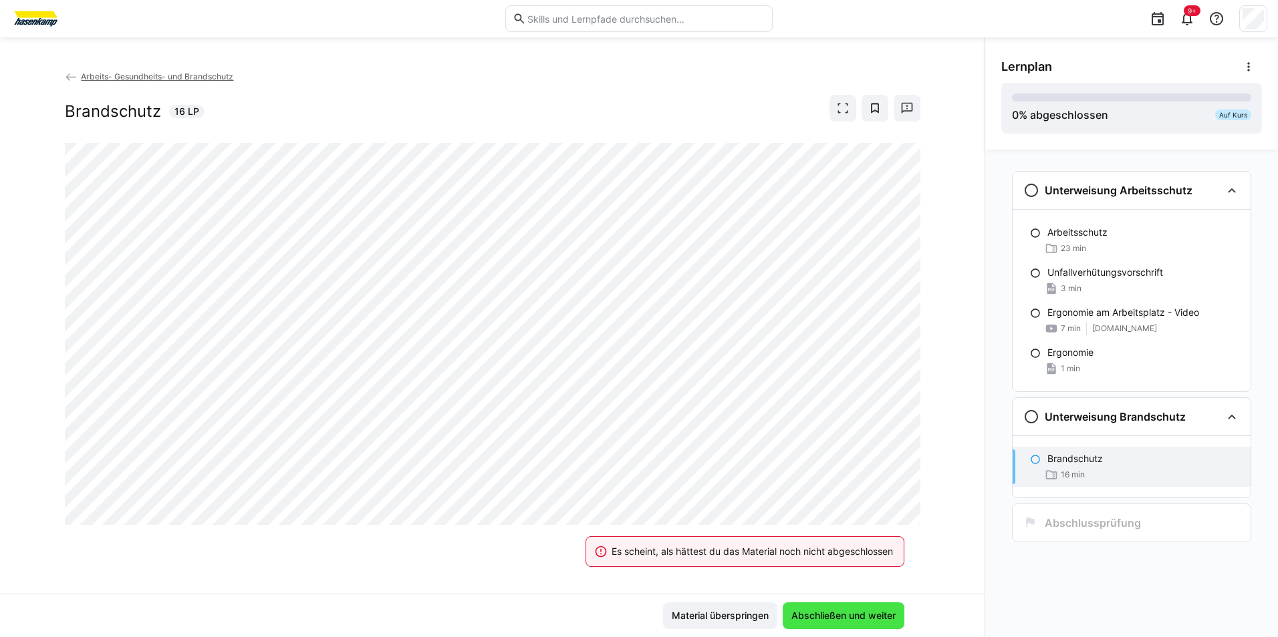
click at [868, 613] on span "Abschließen und weiter" at bounding box center [843, 615] width 108 height 13
click at [868, 615] on span "Abschließen und weiter" at bounding box center [843, 615] width 108 height 13
click at [724, 622] on span "Material überspringen" at bounding box center [720, 615] width 101 height 13
click at [867, 637] on html "9+ Arbeits- Gesundheits- und Brandschutz Brandschutz 16 LP Es scheint, als hätt…" at bounding box center [639, 318] width 1278 height 637
click at [888, 634] on div "Es scheint, als hättest du das Material noch nicht abgeschlossen Material übers…" at bounding box center [492, 615] width 984 height 43
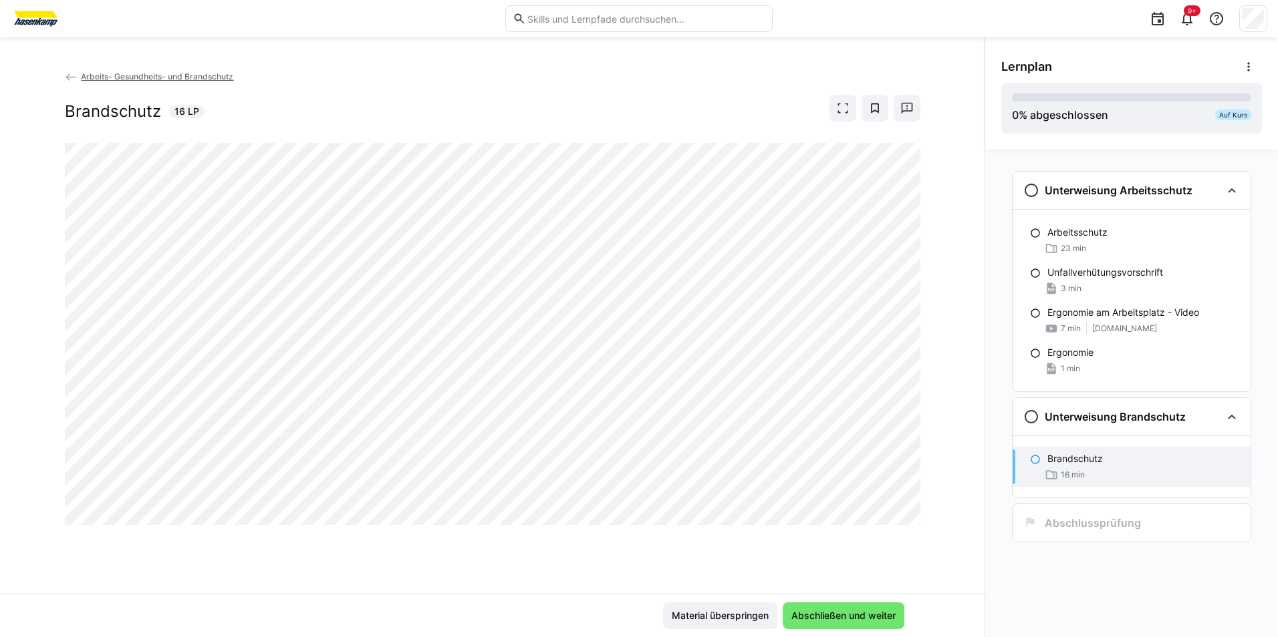
click at [888, 634] on div "Material überspringen Abschließen und weiter" at bounding box center [492, 615] width 984 height 43
drag, startPoint x: 881, startPoint y: 632, endPoint x: 785, endPoint y: 575, distance: 111.2
click at [881, 631] on div "Material überspringen Abschließen und weiter" at bounding box center [492, 615] width 984 height 43
click at [860, 635] on div "Material überspringen Abschließen und weiter" at bounding box center [492, 615] width 984 height 43
click at [866, 613] on span "Abschließen und weiter" at bounding box center [843, 615] width 108 height 13
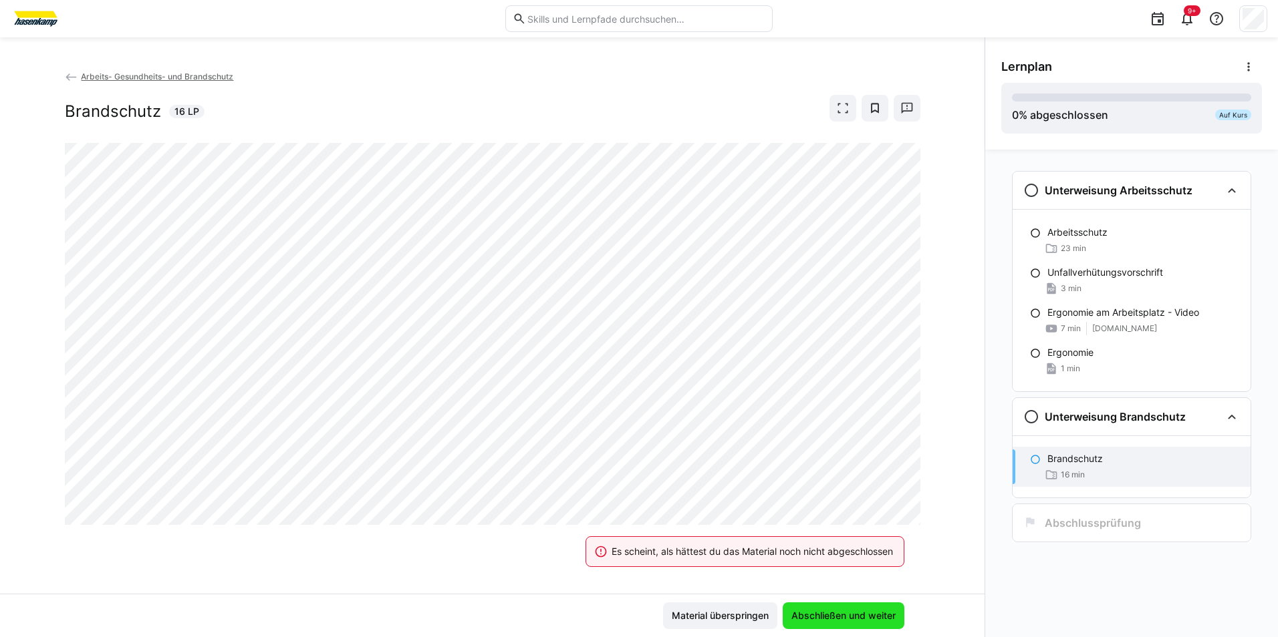
click at [903, 614] on span "Abschließen und weiter" at bounding box center [843, 616] width 122 height 27
click at [891, 614] on span "Abschließen und weiter" at bounding box center [843, 615] width 108 height 13
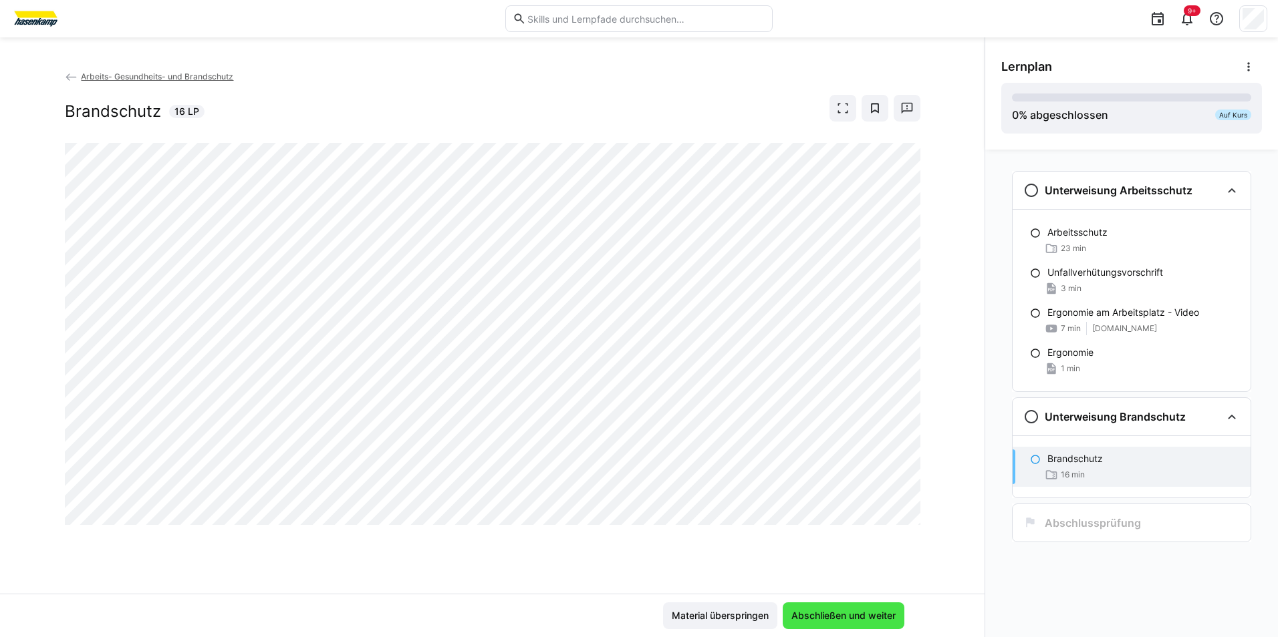
click at [843, 619] on span "Abschließen und weiter" at bounding box center [843, 615] width 108 height 13
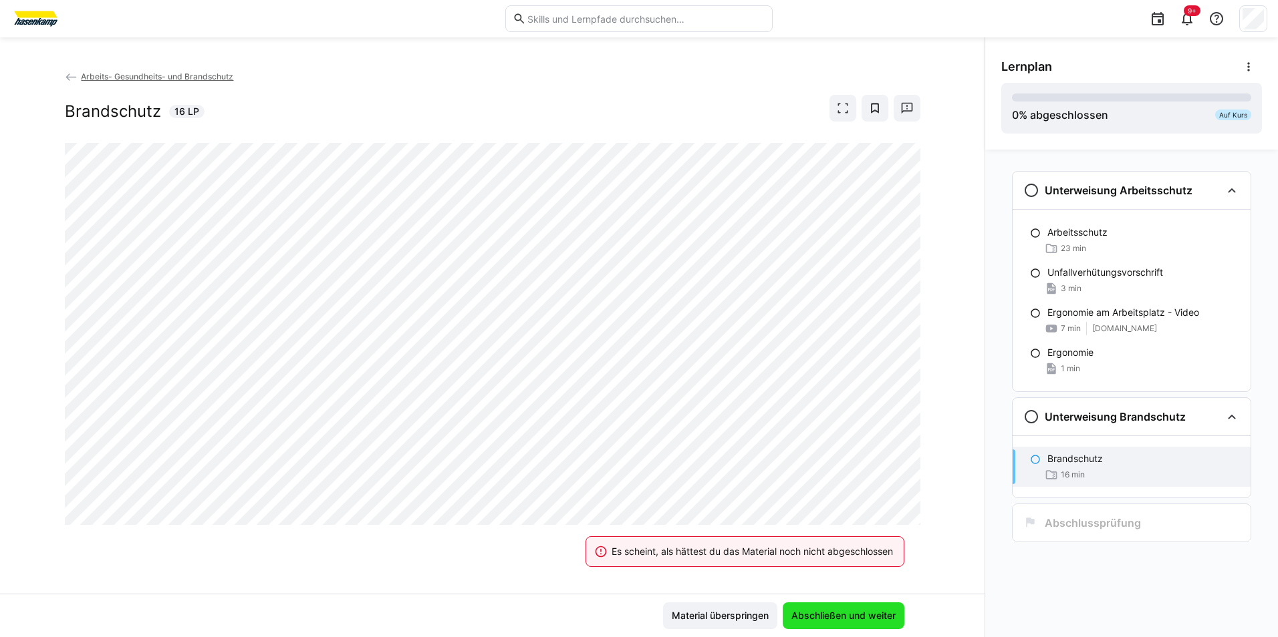
click at [843, 618] on span "Abschließen und weiter" at bounding box center [843, 615] width 108 height 13
click at [843, 616] on span "Abschließen und weiter" at bounding box center [843, 615] width 108 height 13
click at [824, 545] on eds-banner "Es scheint, als hättest du das Material noch nicht abgeschlossen" at bounding box center [744, 552] width 319 height 31
click at [825, 548] on div "Es scheint, als hättest du das Material noch nicht abgeschlossen" at bounding box center [751, 551] width 281 height 13
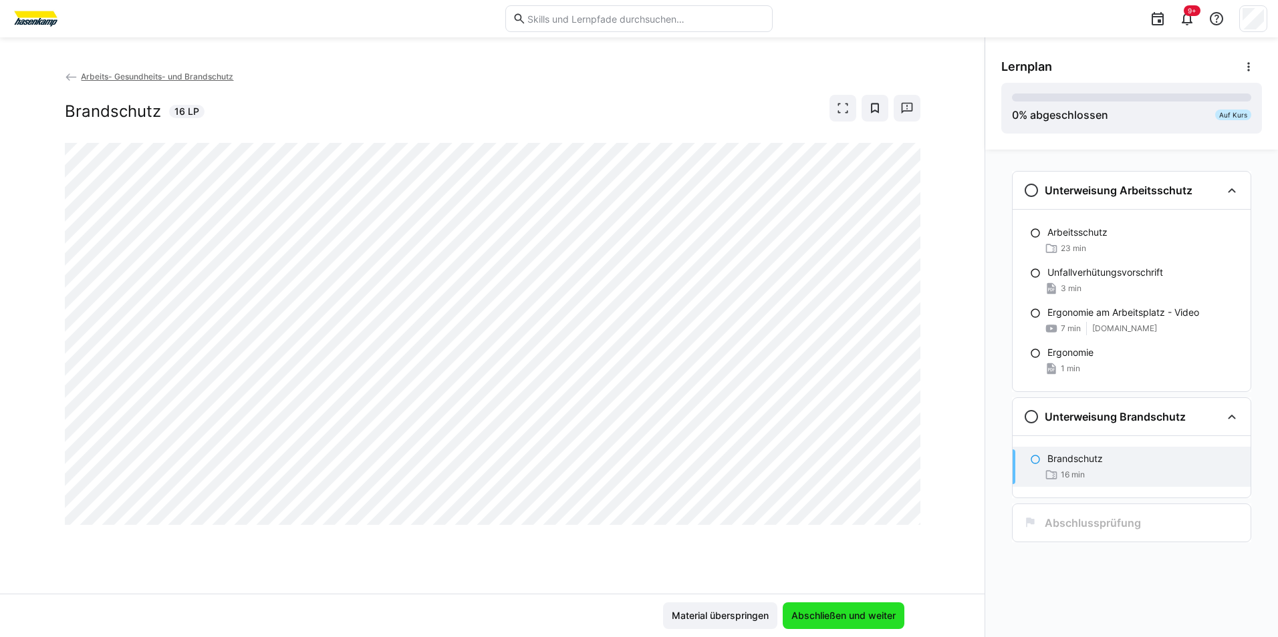
click at [859, 620] on span "Abschließen und weiter" at bounding box center [843, 615] width 108 height 13
click at [858, 604] on span "Abschließen und weiter" at bounding box center [843, 616] width 122 height 27
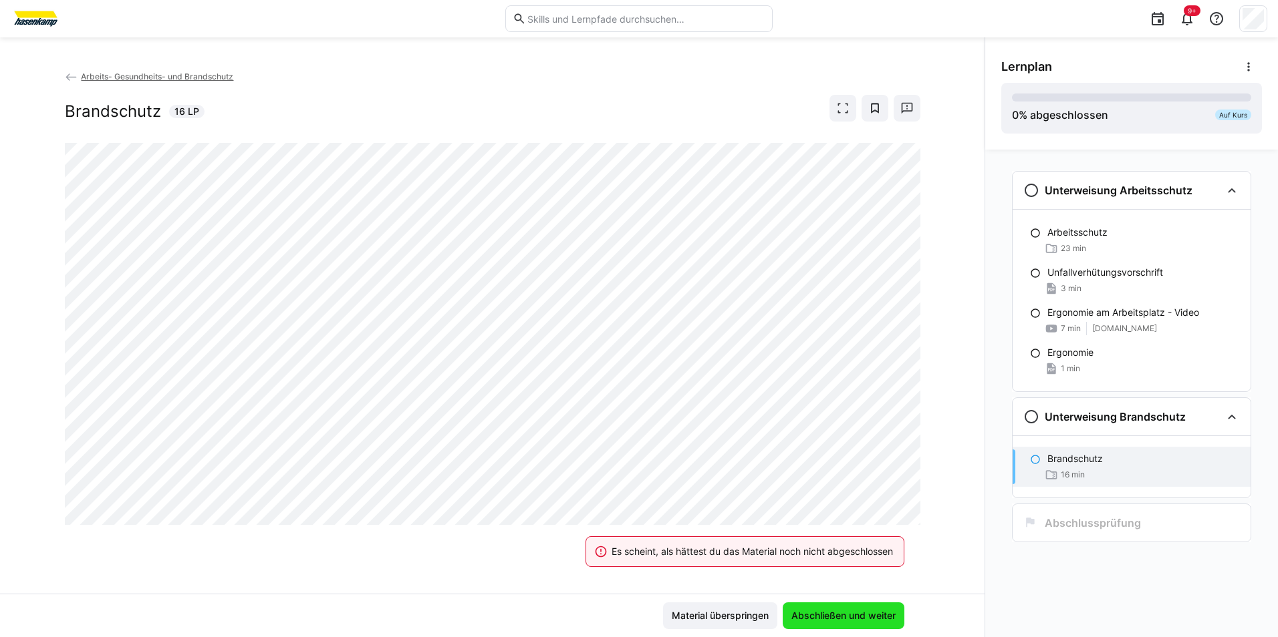
click at [856, 613] on span "Abschließen und weiter" at bounding box center [843, 615] width 108 height 13
click at [845, 608] on span "Abschließen und weiter" at bounding box center [843, 616] width 122 height 27
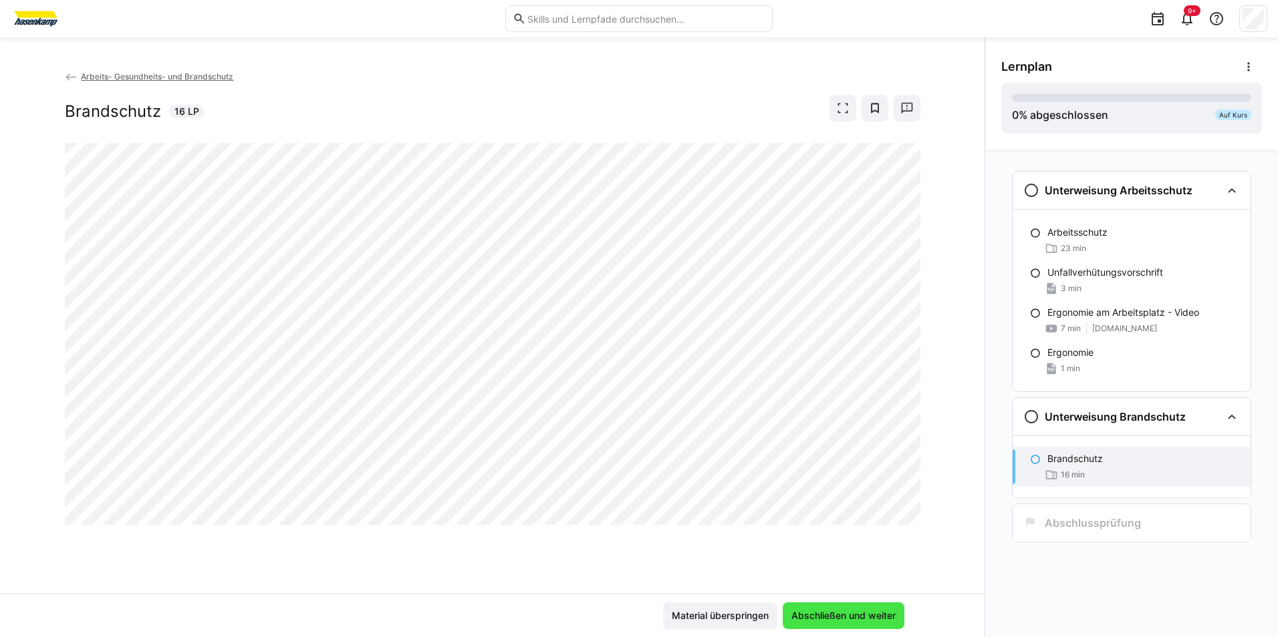
click at [859, 615] on span "Abschließen und weiter" at bounding box center [843, 615] width 108 height 13
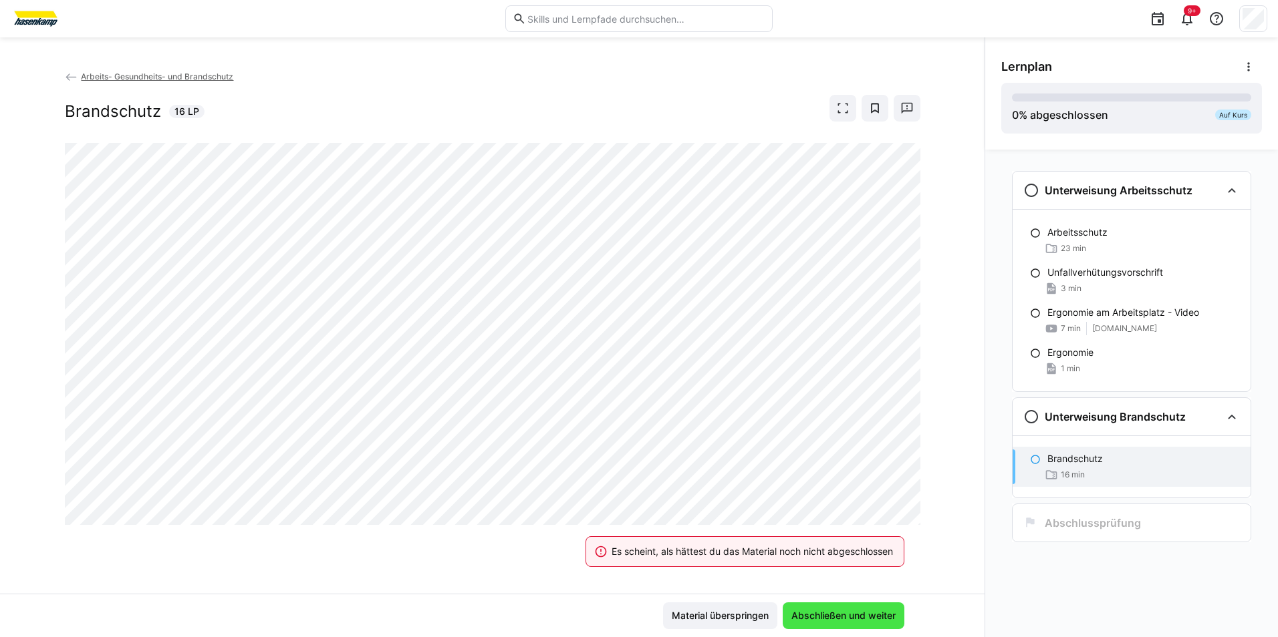
click at [859, 615] on span "Abschließen und weiter" at bounding box center [843, 615] width 108 height 13
drag, startPoint x: 856, startPoint y: 607, endPoint x: 850, endPoint y: 614, distance: 9.5
click at [850, 614] on span "Abschließen und weiter" at bounding box center [843, 616] width 122 height 27
click at [850, 612] on span "Abschließen und weiter" at bounding box center [843, 615] width 108 height 13
click at [852, 615] on span "Abschließen und weiter" at bounding box center [843, 615] width 108 height 13
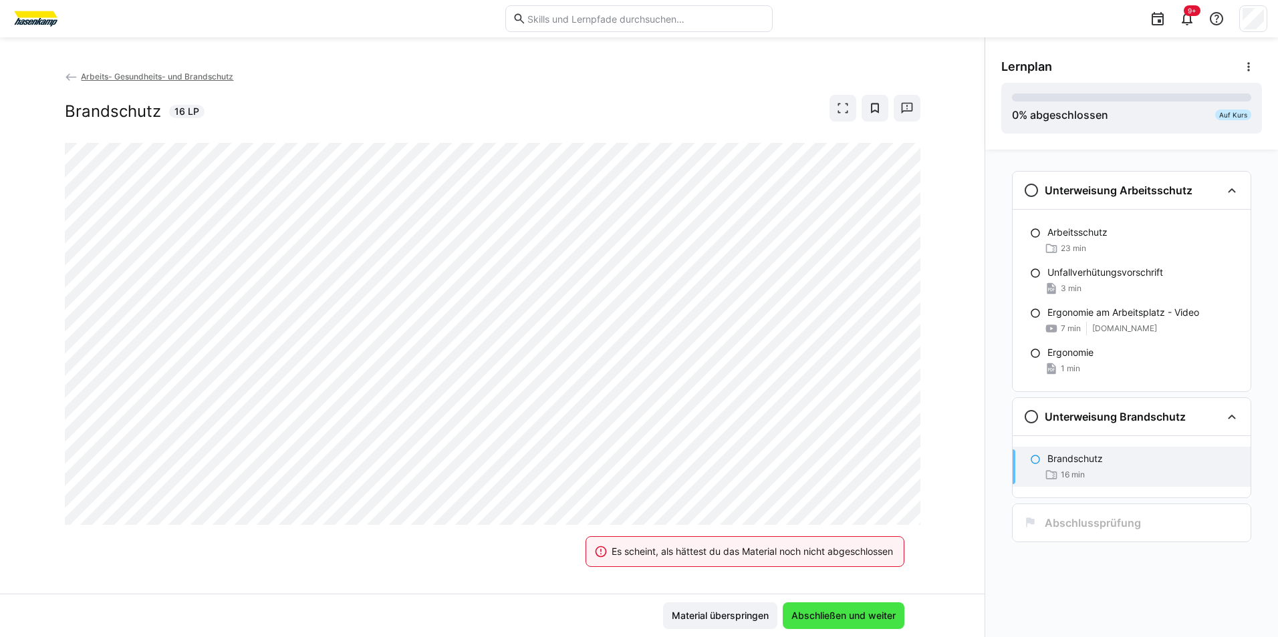
click at [855, 617] on span "Abschließen und weiter" at bounding box center [843, 615] width 108 height 13
click at [859, 626] on span "Abschließen und weiter" at bounding box center [843, 616] width 122 height 27
drag, startPoint x: 859, startPoint y: 627, endPoint x: 855, endPoint y: 633, distance: 7.2
click at [857, 631] on div "Es scheint, als hättest du das Material noch nicht abgeschlossen Material übers…" at bounding box center [492, 615] width 984 height 43
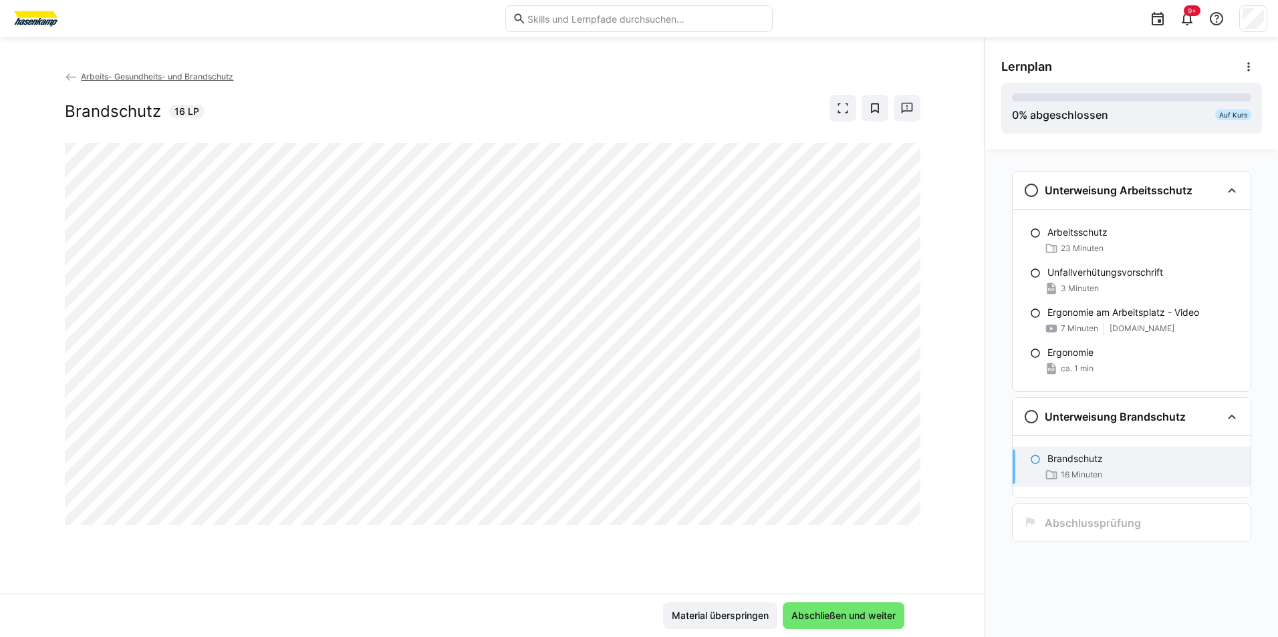
drag, startPoint x: 907, startPoint y: 535, endPoint x: 963, endPoint y: 537, distance: 55.5
click at [907, 537] on div at bounding box center [904, 537] width 32 height 28
click at [1154, 535] on div "Abschlussprüfung" at bounding box center [1131, 523] width 238 height 37
click at [1145, 521] on div "Abschlussprüfung" at bounding box center [1131, 523] width 217 height 16
click at [1141, 523] on div "Abschlussprüfung" at bounding box center [1131, 523] width 217 height 16
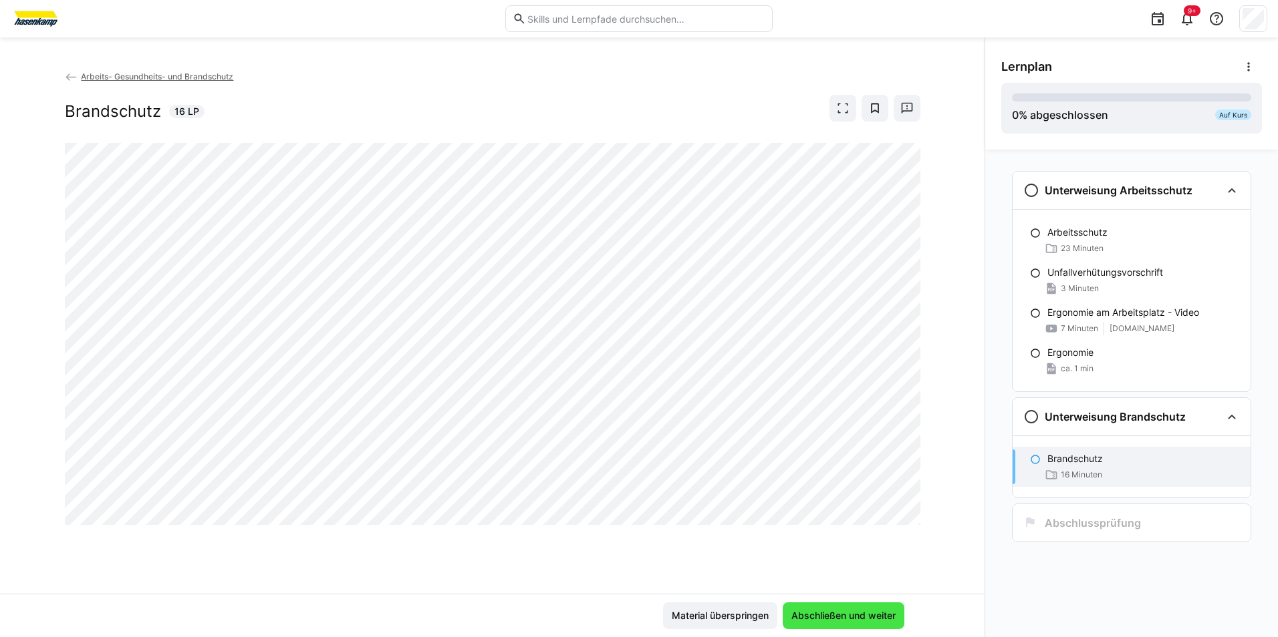
click at [851, 619] on span "Abschließen und weiter" at bounding box center [843, 615] width 108 height 13
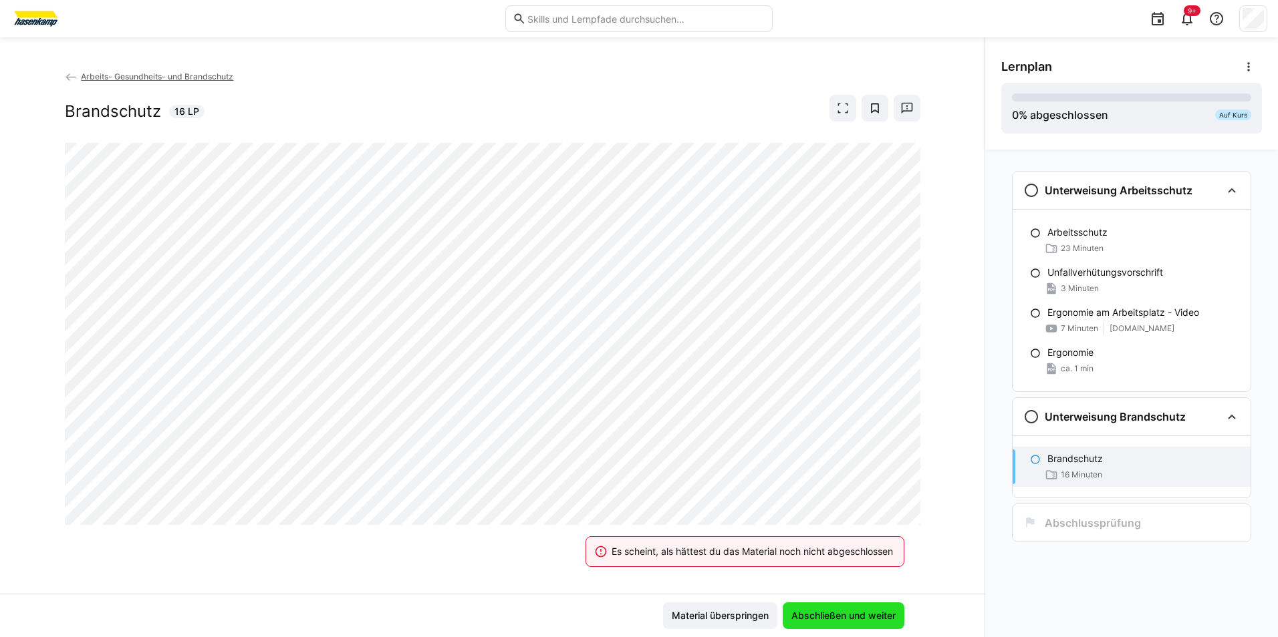
click at [852, 618] on span "Abschließen und weiter" at bounding box center [843, 615] width 108 height 13
click at [859, 613] on span "Abschließen und weiter" at bounding box center [843, 615] width 108 height 13
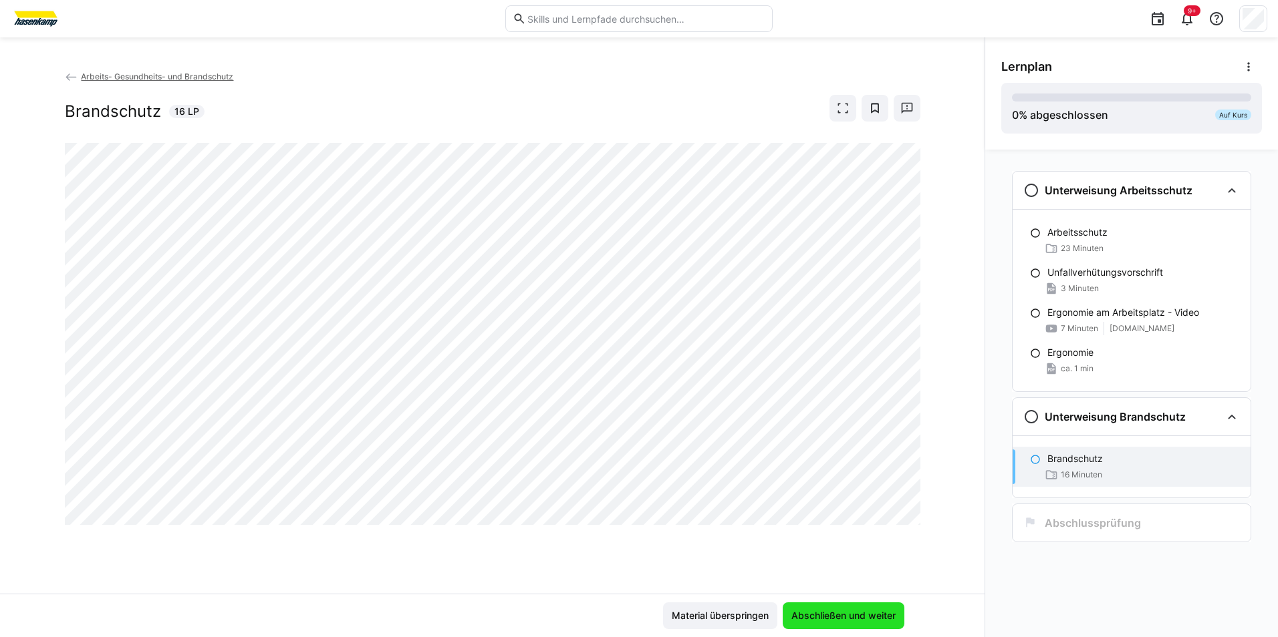
click at [867, 613] on span "Abschließen und weiter" at bounding box center [843, 615] width 108 height 13
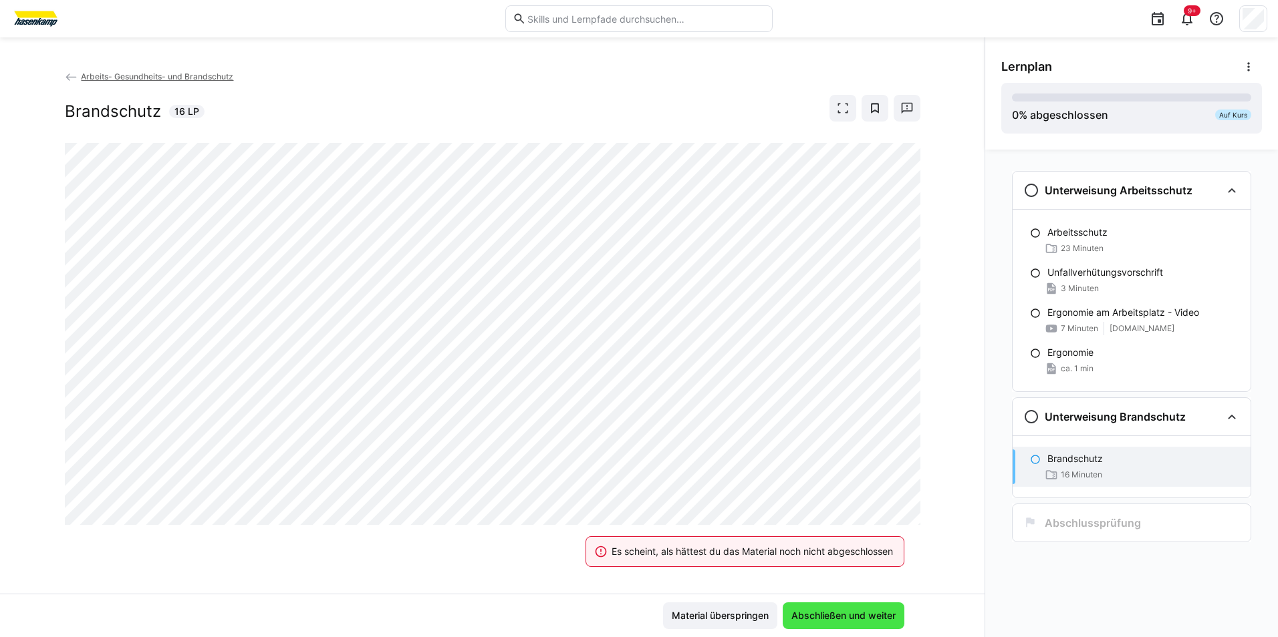
click at [828, 613] on span "Abschließen und weiter" at bounding box center [843, 615] width 108 height 13
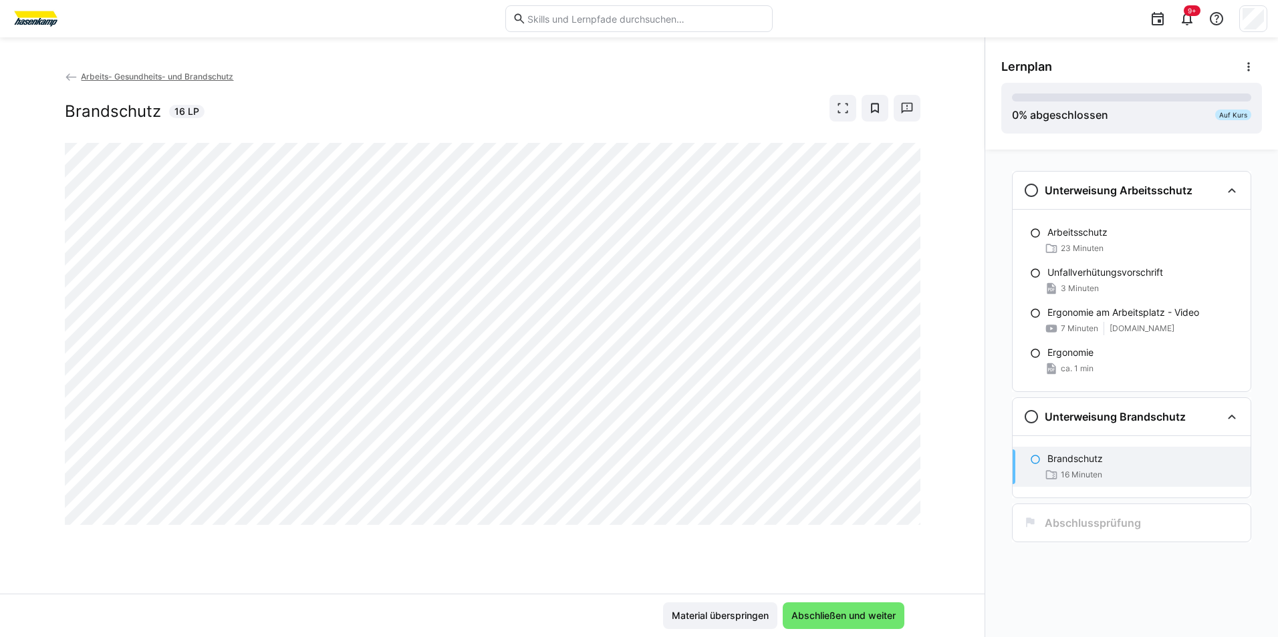
click at [942, 389] on div "Arbeits- Gesundheits- und Brandschutz Brandschutz 16 LP" at bounding box center [492, 331] width 984 height 525
click at [911, 566] on div "Arbeits- Gesundheits- und Brandschutz Brandschutz 16 LP" at bounding box center [492, 331] width 984 height 525
click at [893, 584] on div "Arbeits- Gesundheits- und Brandschutz Brandschutz 16 LP" at bounding box center [492, 331] width 984 height 525
